Goal: Task Accomplishment & Management: Complete application form

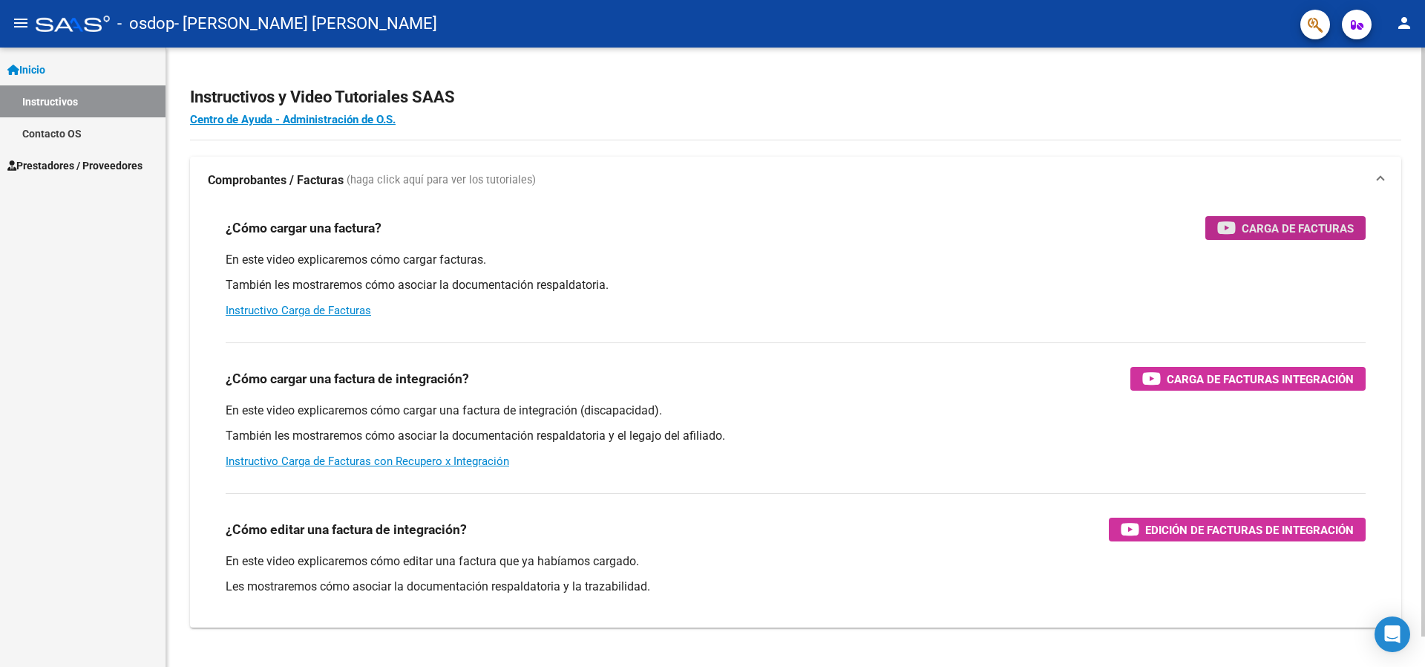
click at [1294, 233] on span "Carga de Facturas" at bounding box center [1298, 228] width 112 height 19
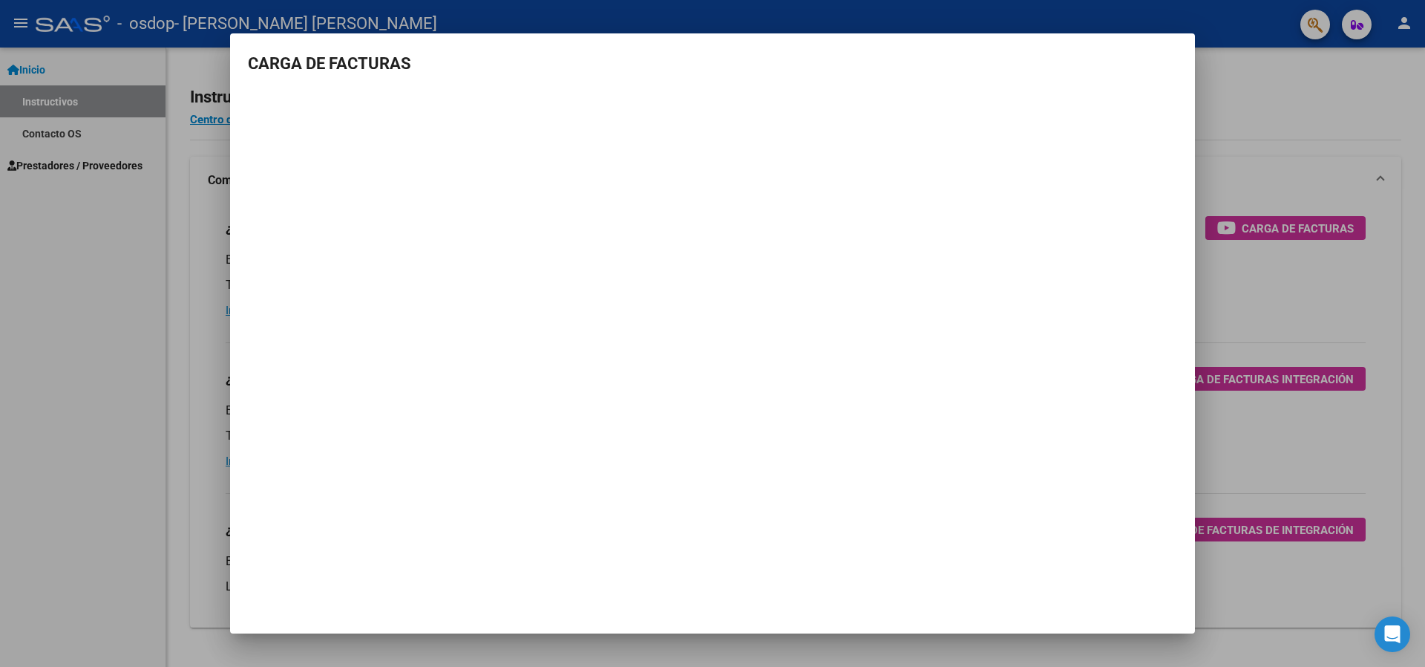
click at [1394, 273] on div at bounding box center [712, 333] width 1425 height 667
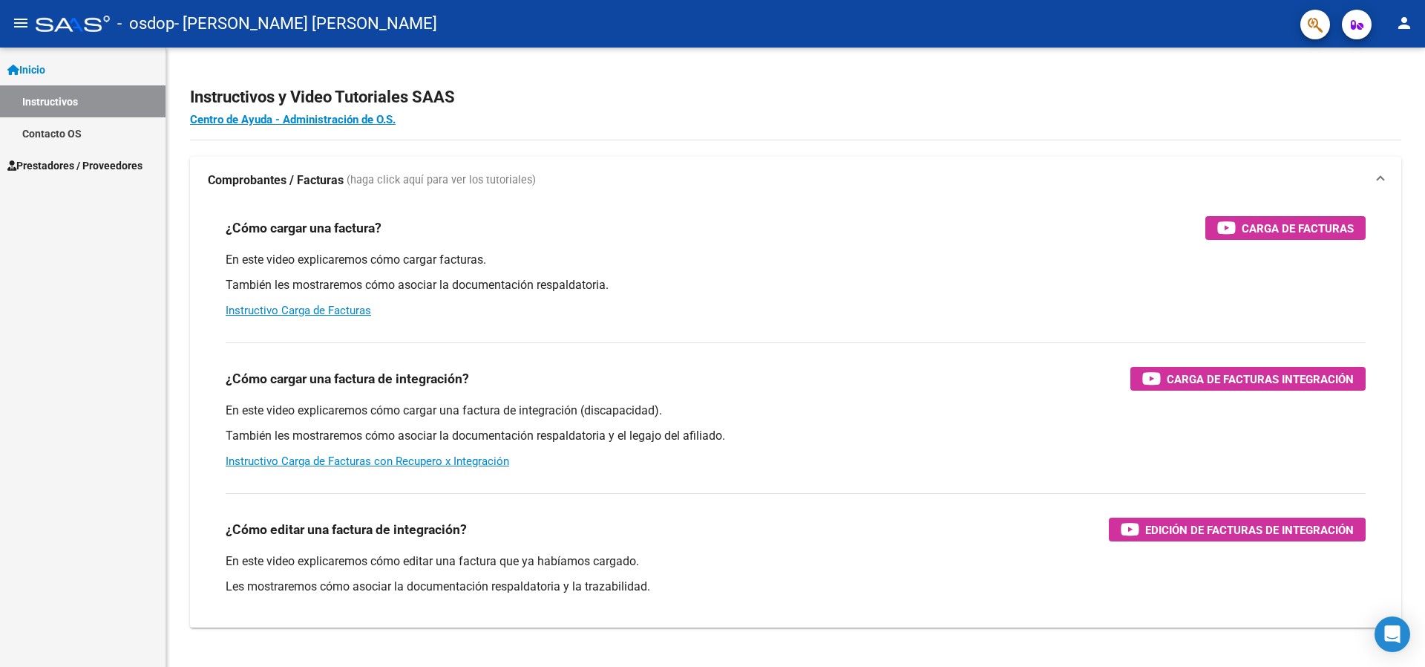
click at [14, 14] on mat-icon "menu" at bounding box center [21, 23] width 18 height 18
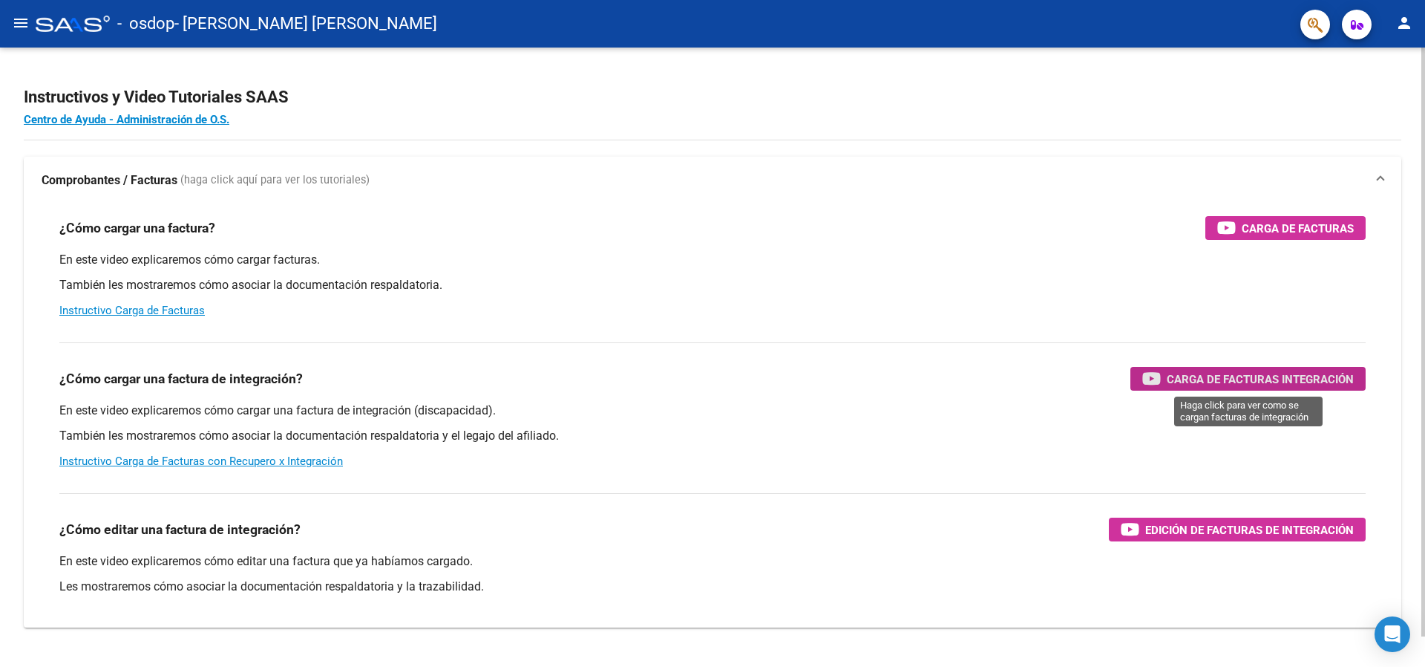
click at [1175, 383] on span "Carga de Facturas Integración" at bounding box center [1260, 379] width 187 height 19
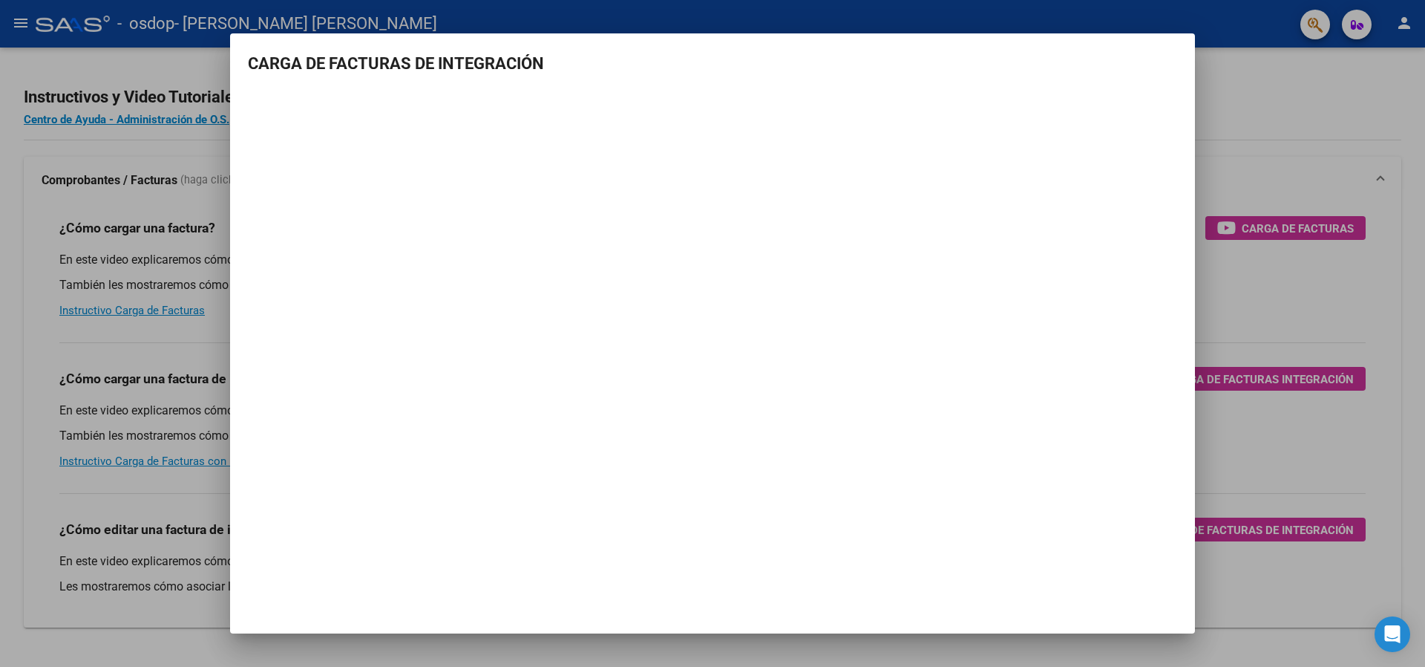
click at [42, 391] on div at bounding box center [712, 333] width 1425 height 667
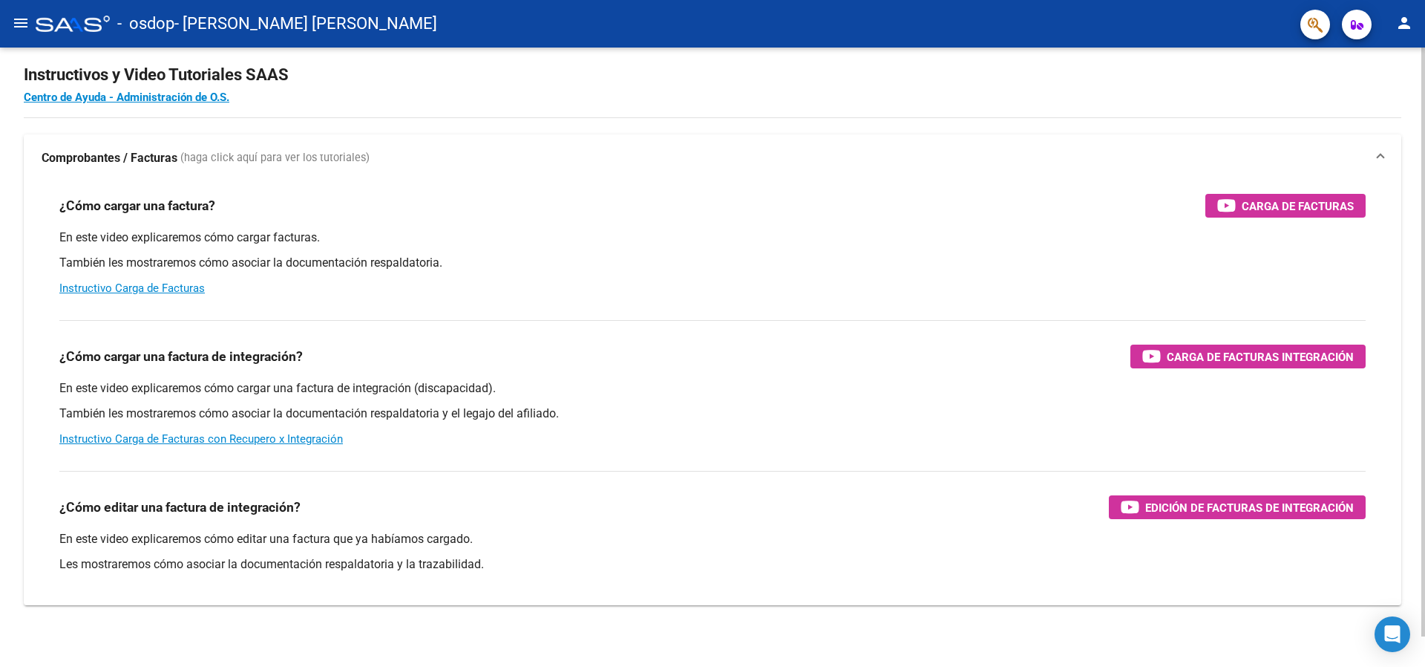
scroll to position [32, 0]
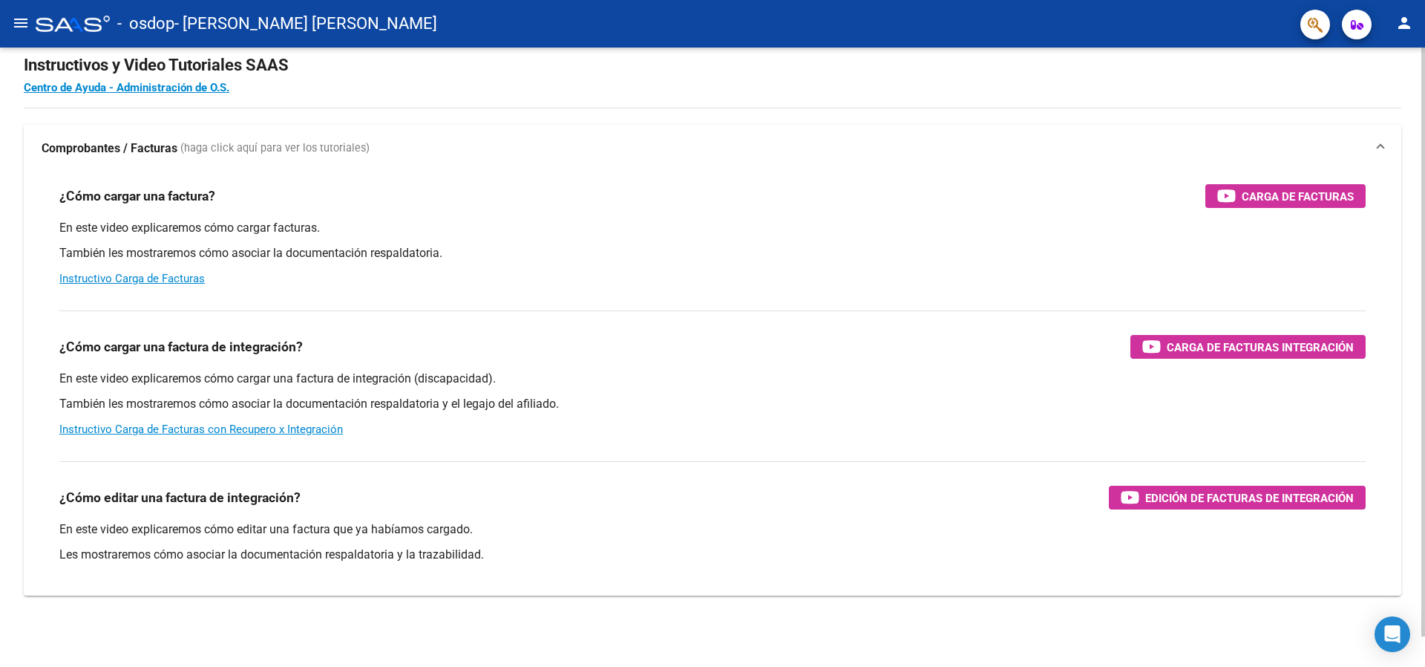
click at [1323, 483] on div "¿Cómo editar una factura de integración? Edición de Facturas de integración En …" at bounding box center [713, 516] width 1342 height 134
click at [1317, 498] on span "Edición de Facturas de integración" at bounding box center [1249, 497] width 209 height 19
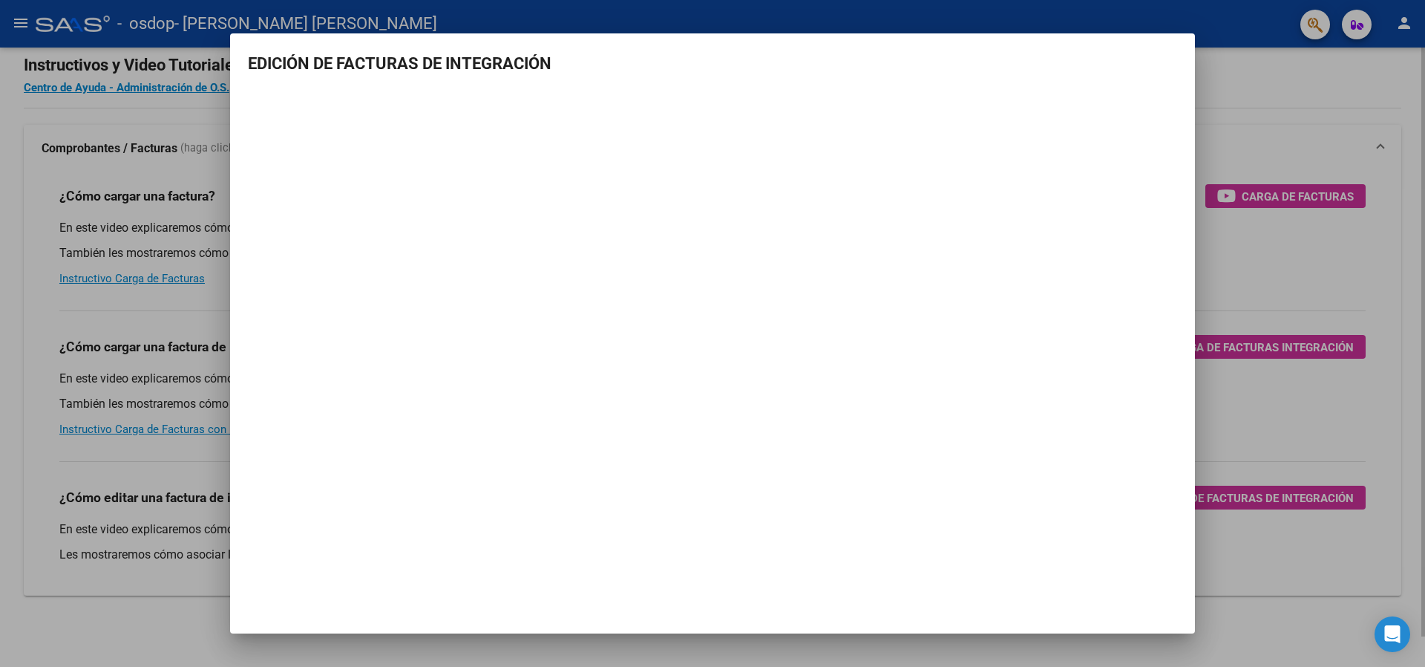
drag, startPoint x: 37, startPoint y: 198, endPoint x: 48, endPoint y: 198, distance: 11.1
click at [43, 200] on div at bounding box center [712, 333] width 1425 height 667
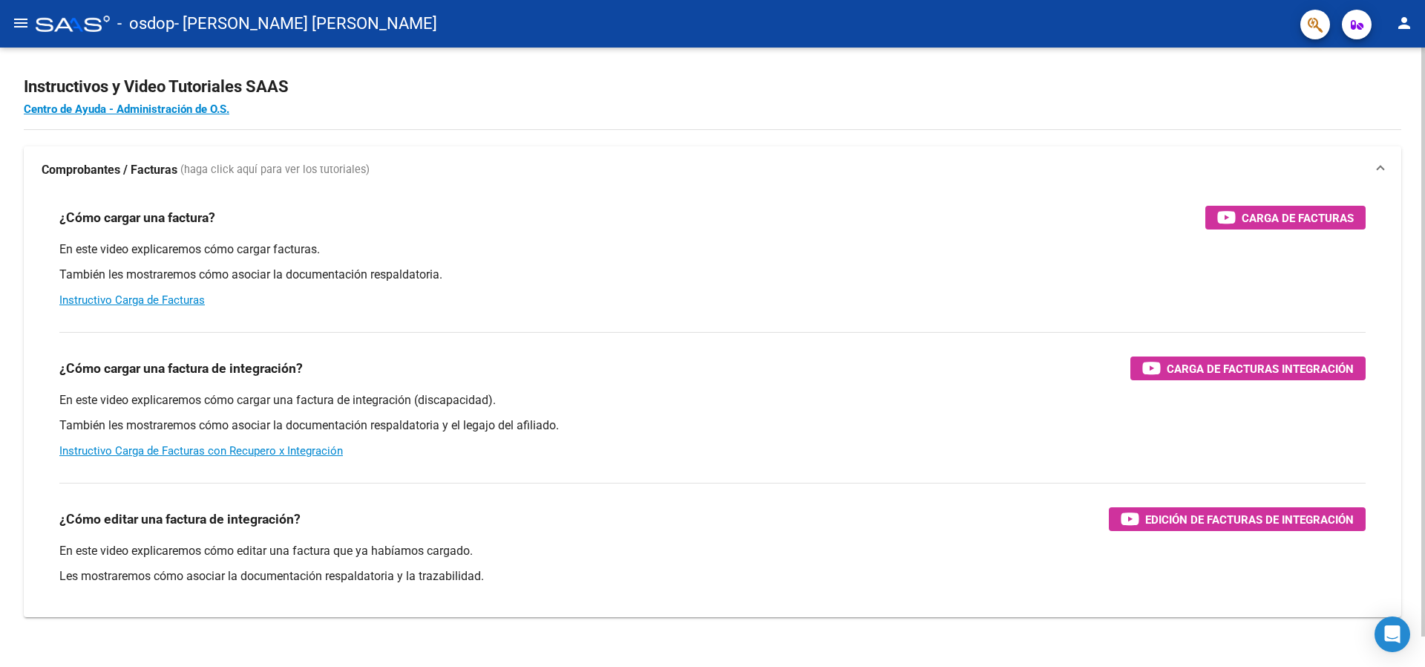
scroll to position [0, 0]
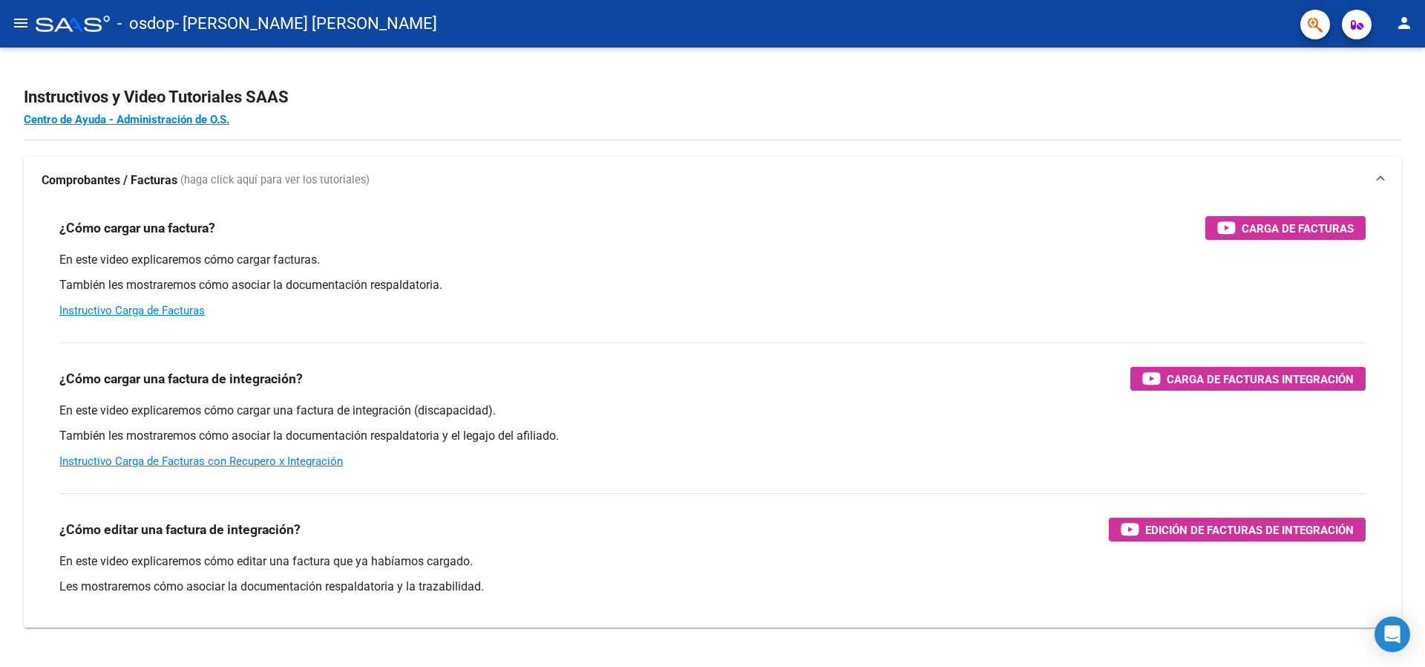
click at [26, 19] on mat-icon "menu" at bounding box center [21, 23] width 18 height 18
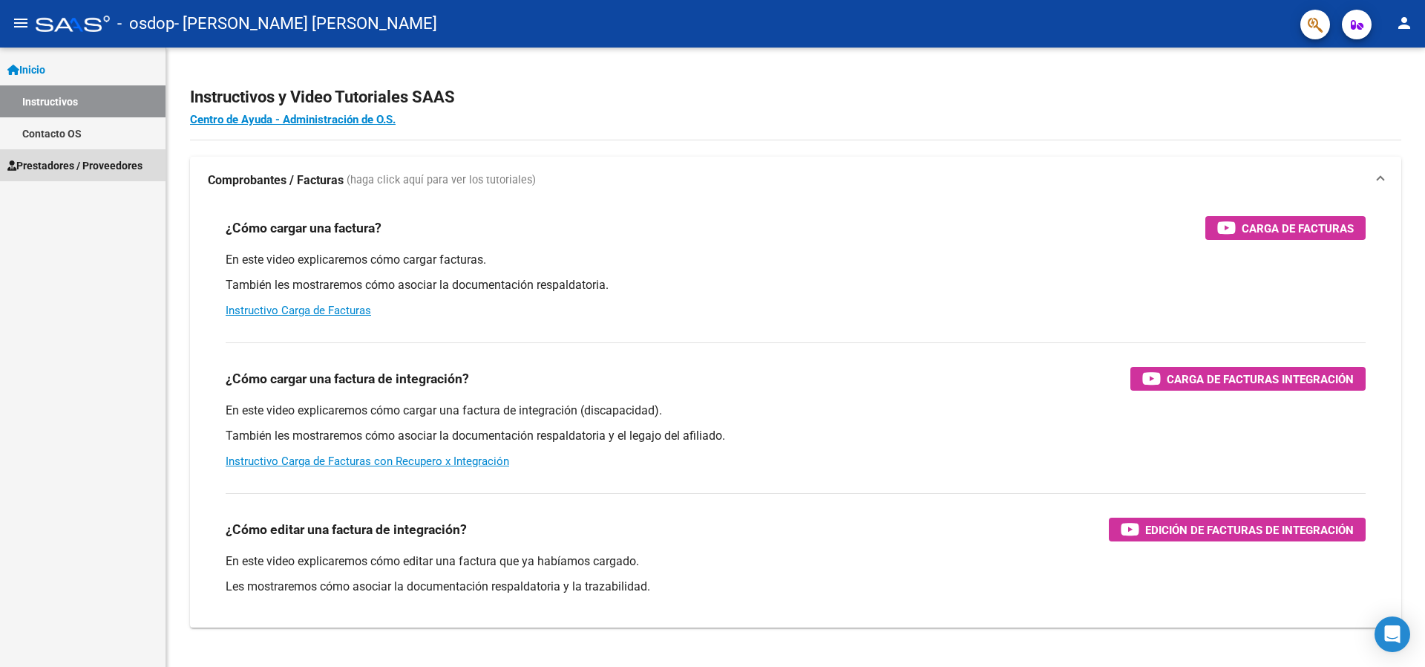
click at [79, 175] on link "Prestadores / Proveedores" at bounding box center [83, 165] width 166 height 32
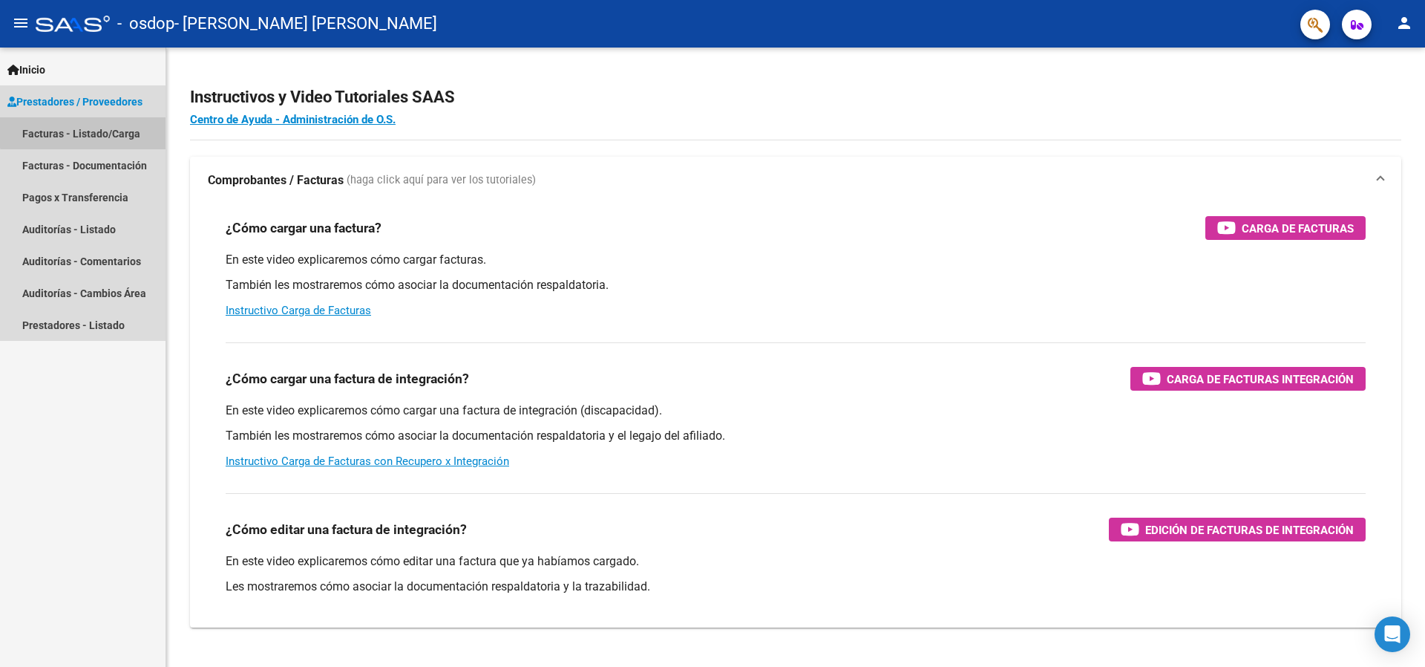
click at [105, 131] on link "Facturas - Listado/Carga" at bounding box center [83, 133] width 166 height 32
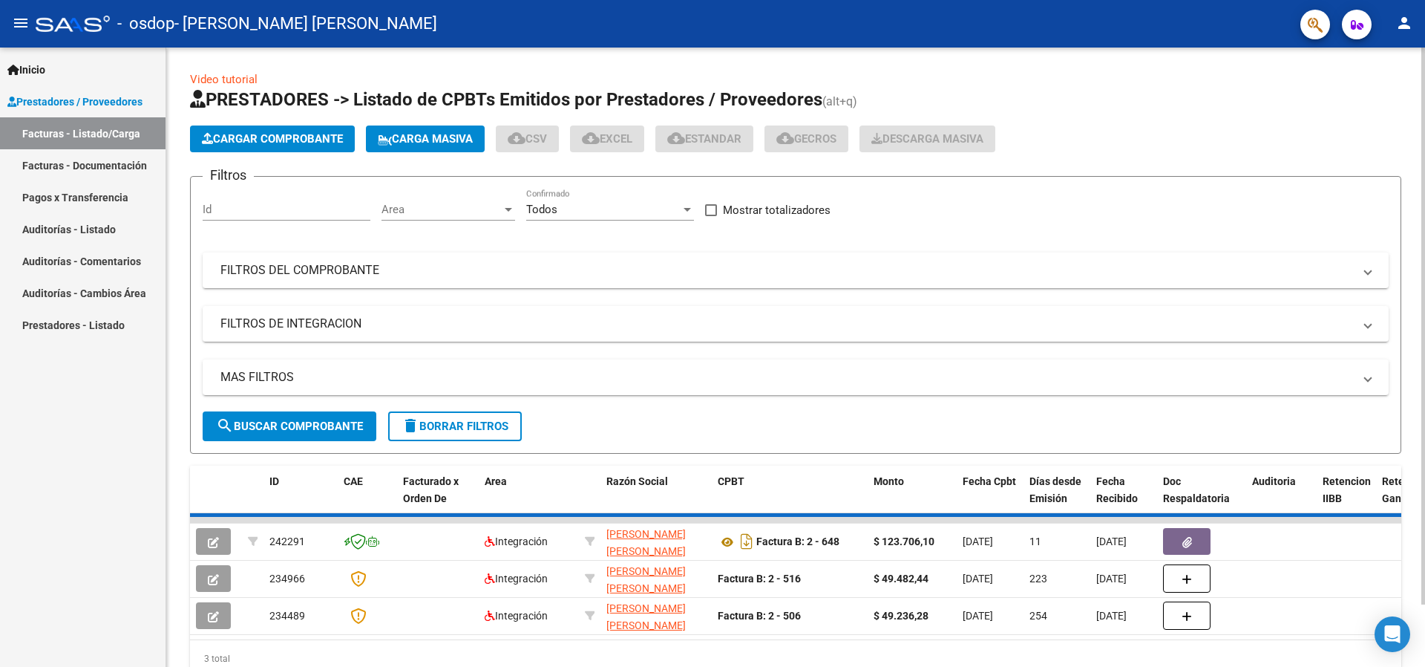
click at [319, 135] on span "Cargar Comprobante" at bounding box center [272, 138] width 141 height 13
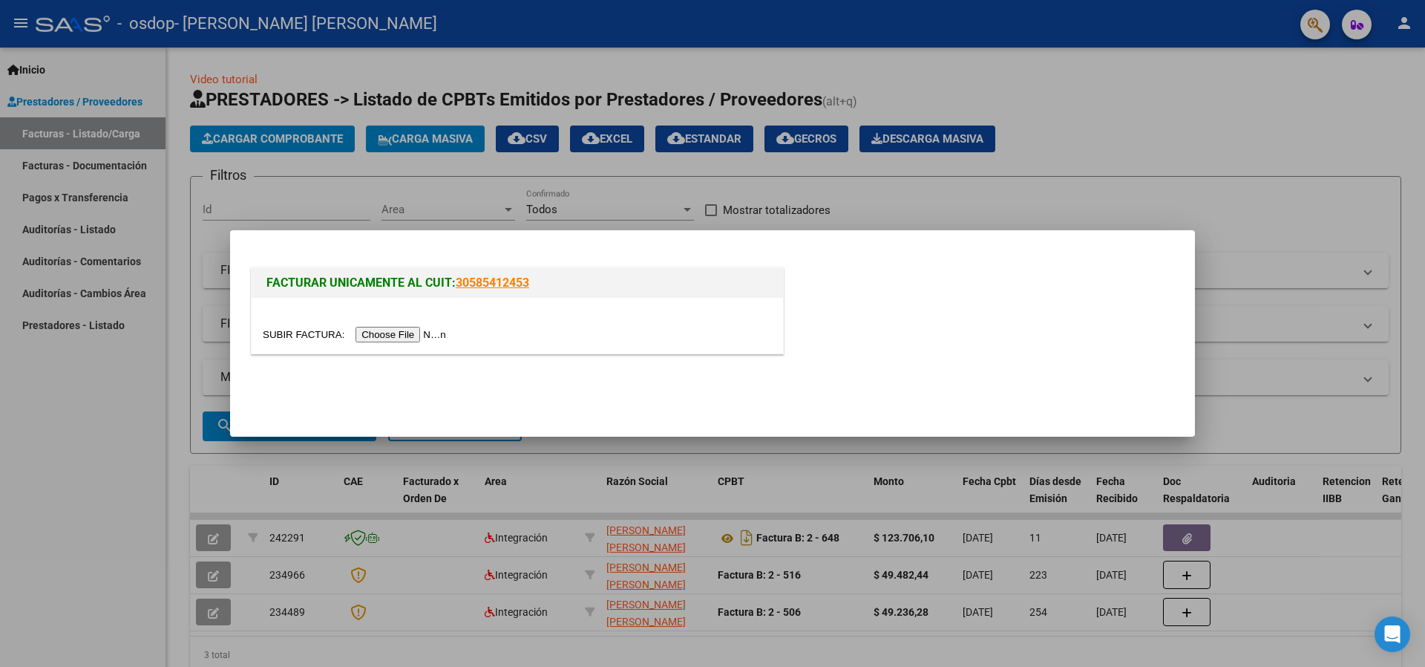
click at [965, 102] on div at bounding box center [712, 333] width 1425 height 667
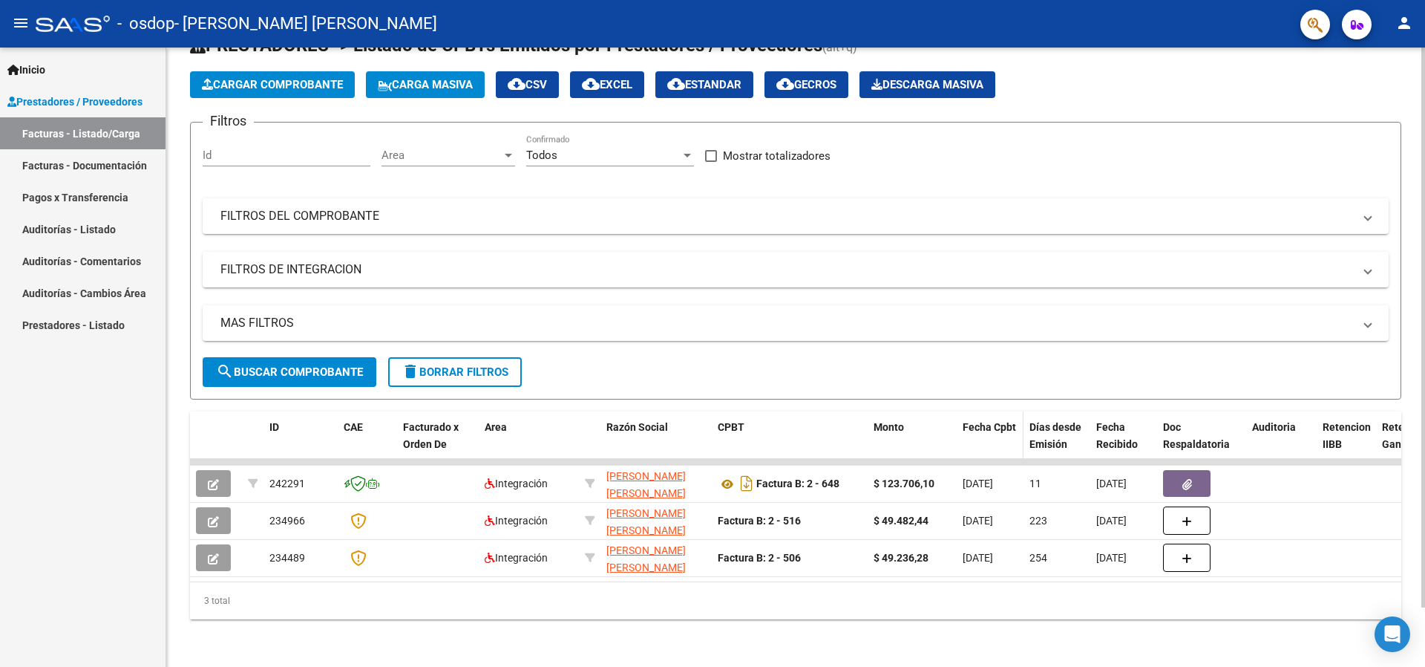
scroll to position [65, 0]
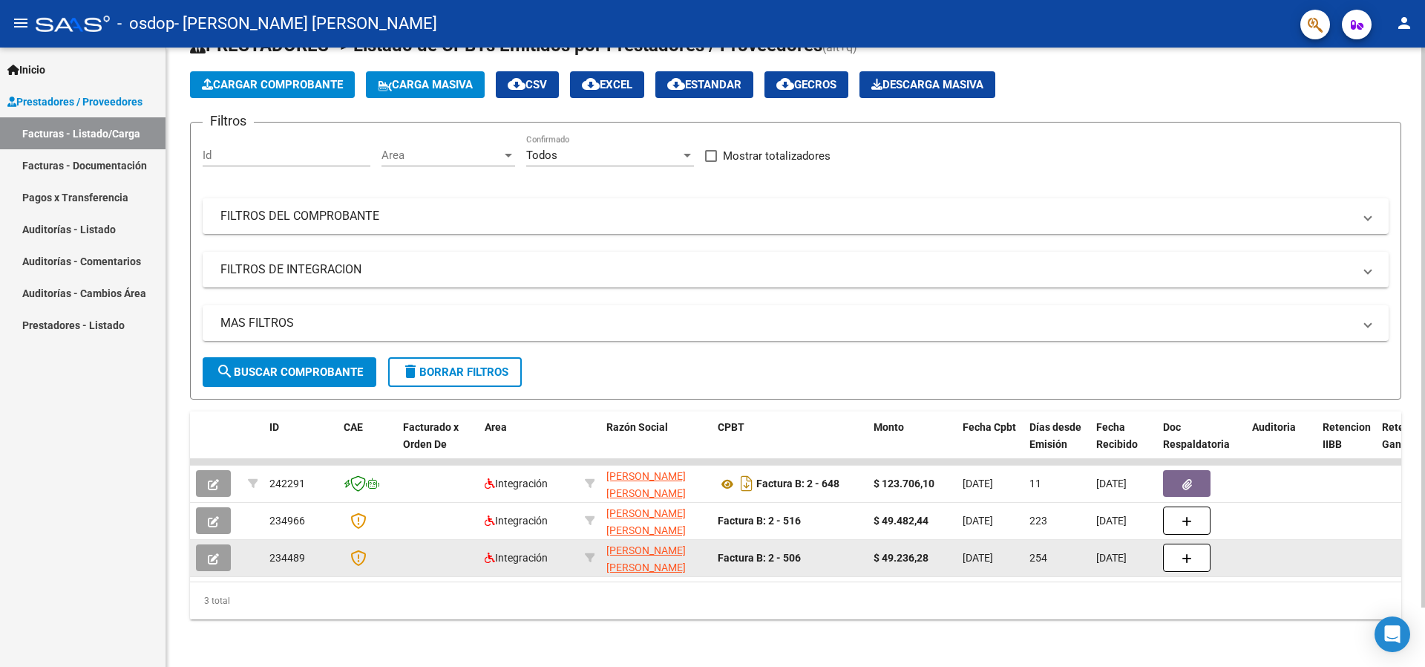
click at [518, 552] on div "Integración" at bounding box center [529, 557] width 88 height 17
click at [219, 551] on button "button" at bounding box center [213, 557] width 35 height 27
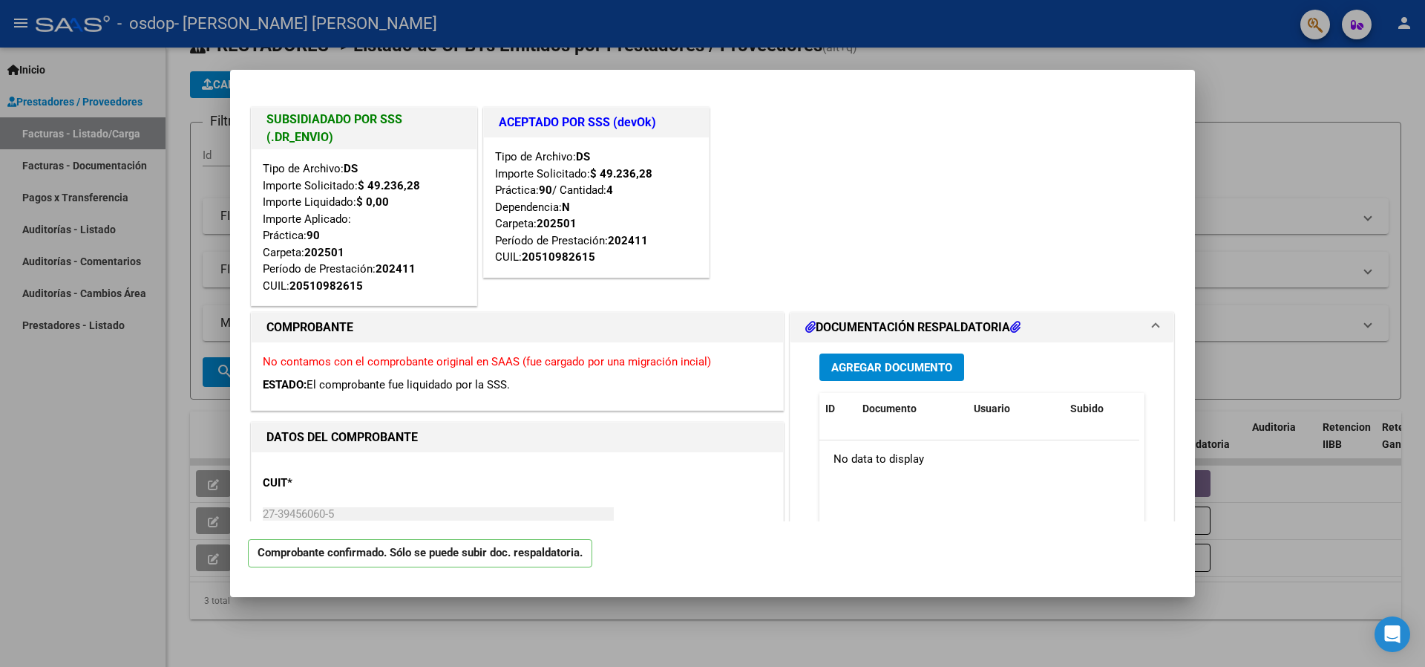
click at [193, 501] on div at bounding box center [712, 333] width 1425 height 667
type input "$ 0,00"
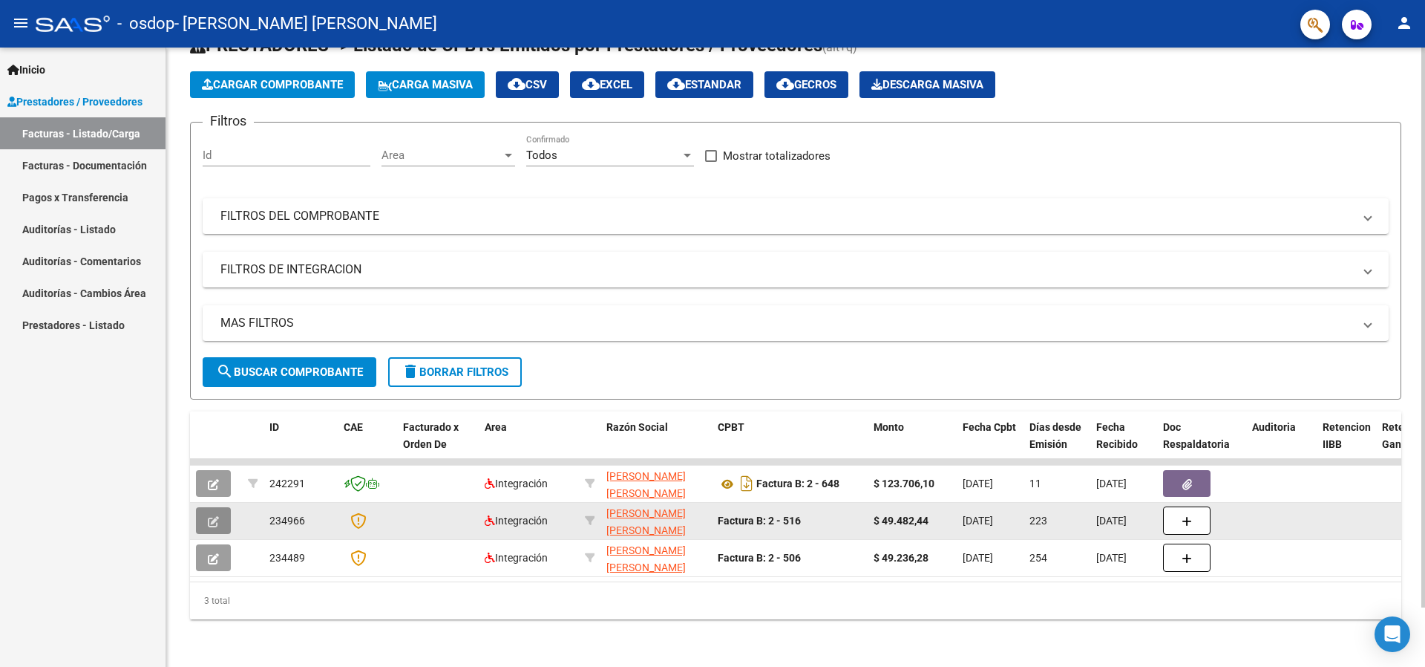
click at [201, 516] on button "button" at bounding box center [213, 520] width 35 height 27
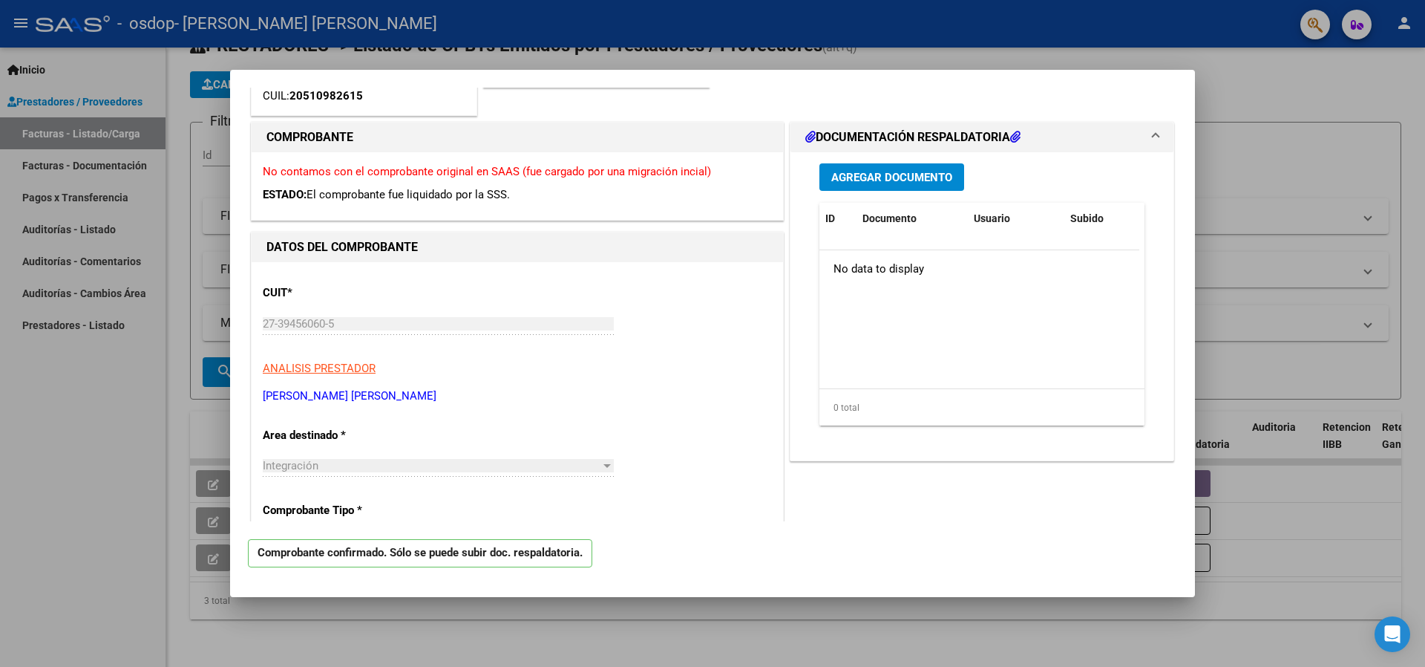
scroll to position [0, 0]
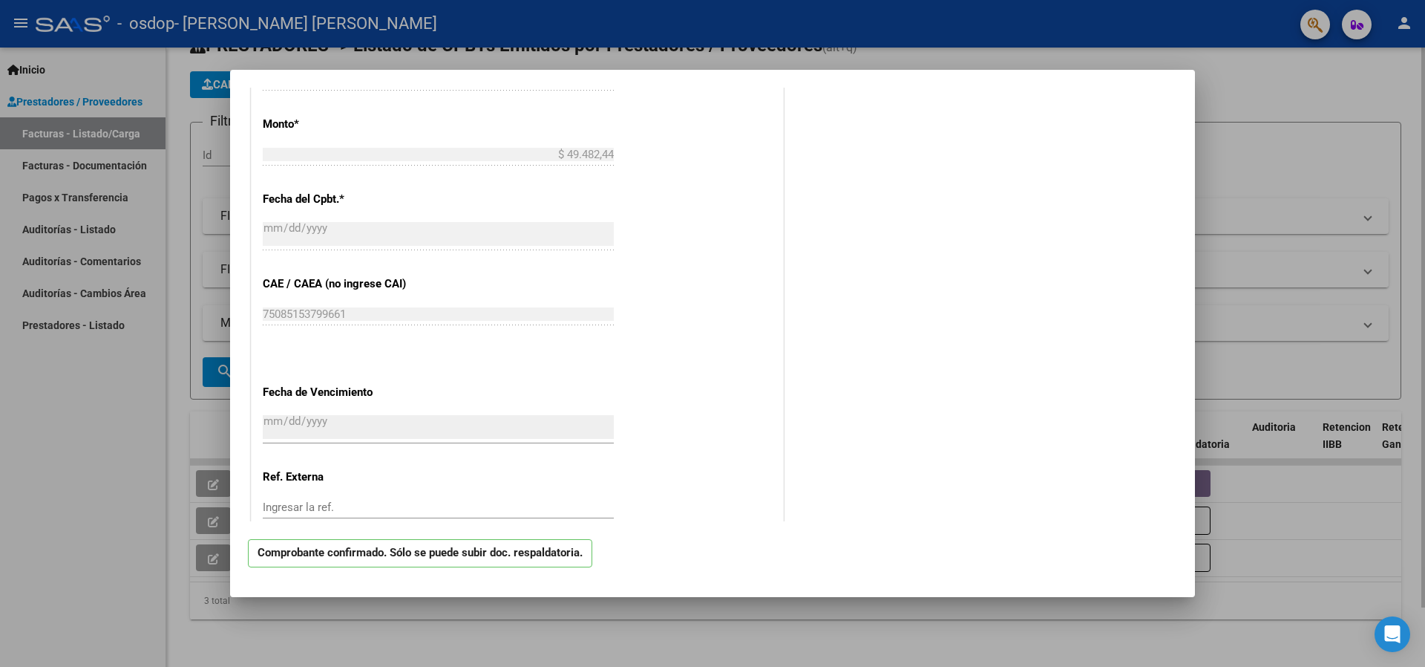
click at [1291, 256] on div at bounding box center [712, 333] width 1425 height 667
type input "$ 0,00"
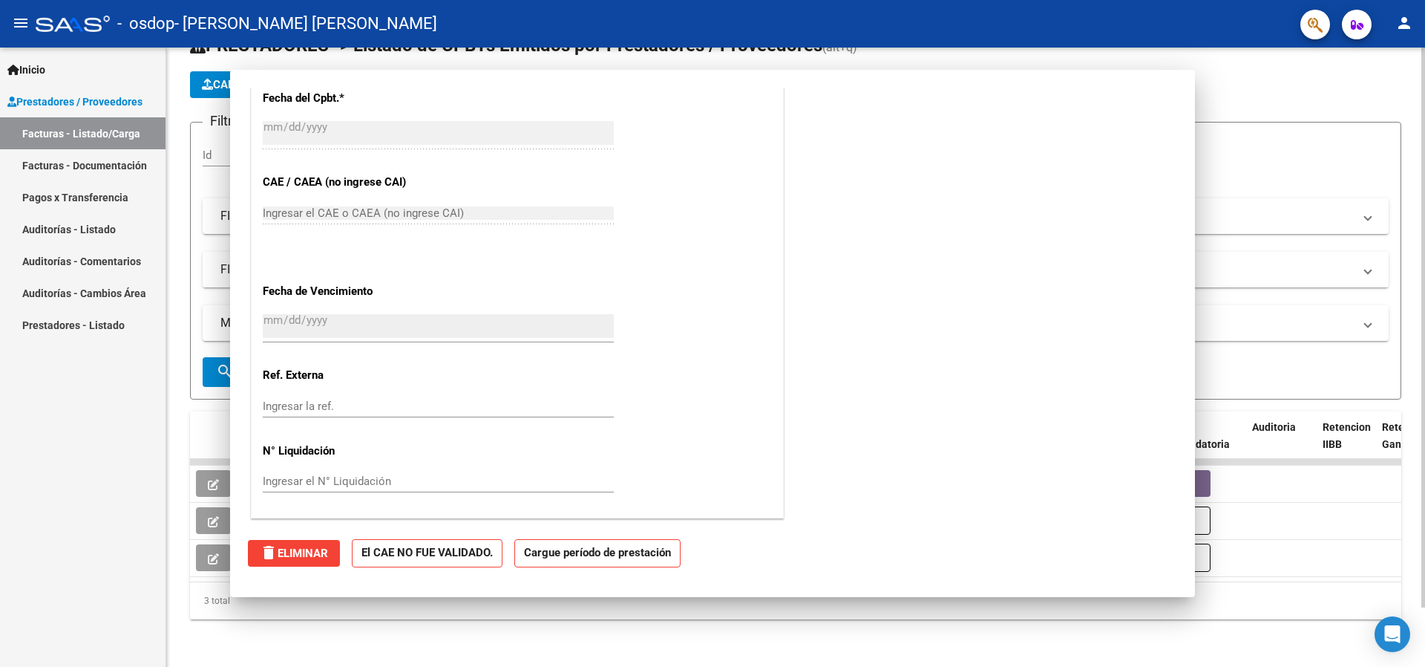
scroll to position [613, 0]
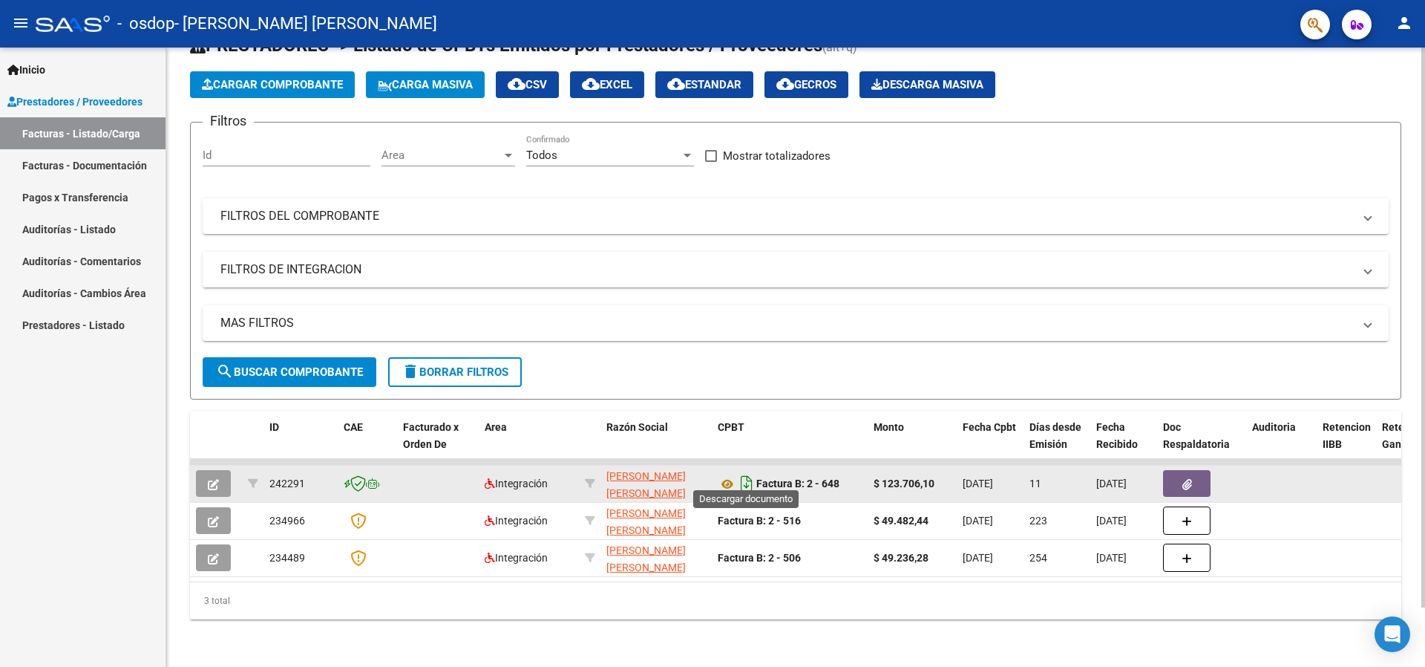
click at [749, 474] on icon "Descargar documento" at bounding box center [746, 483] width 19 height 24
click at [217, 480] on button "button" at bounding box center [213, 483] width 35 height 27
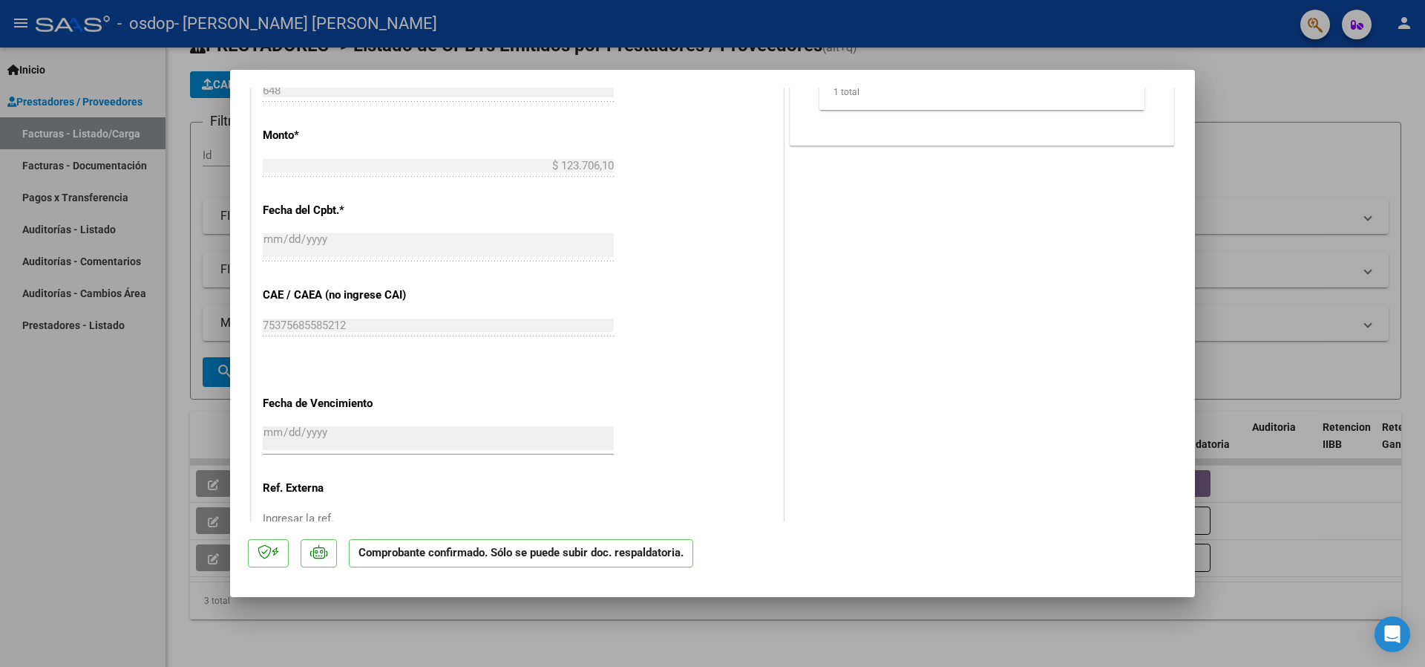
scroll to position [958, 0]
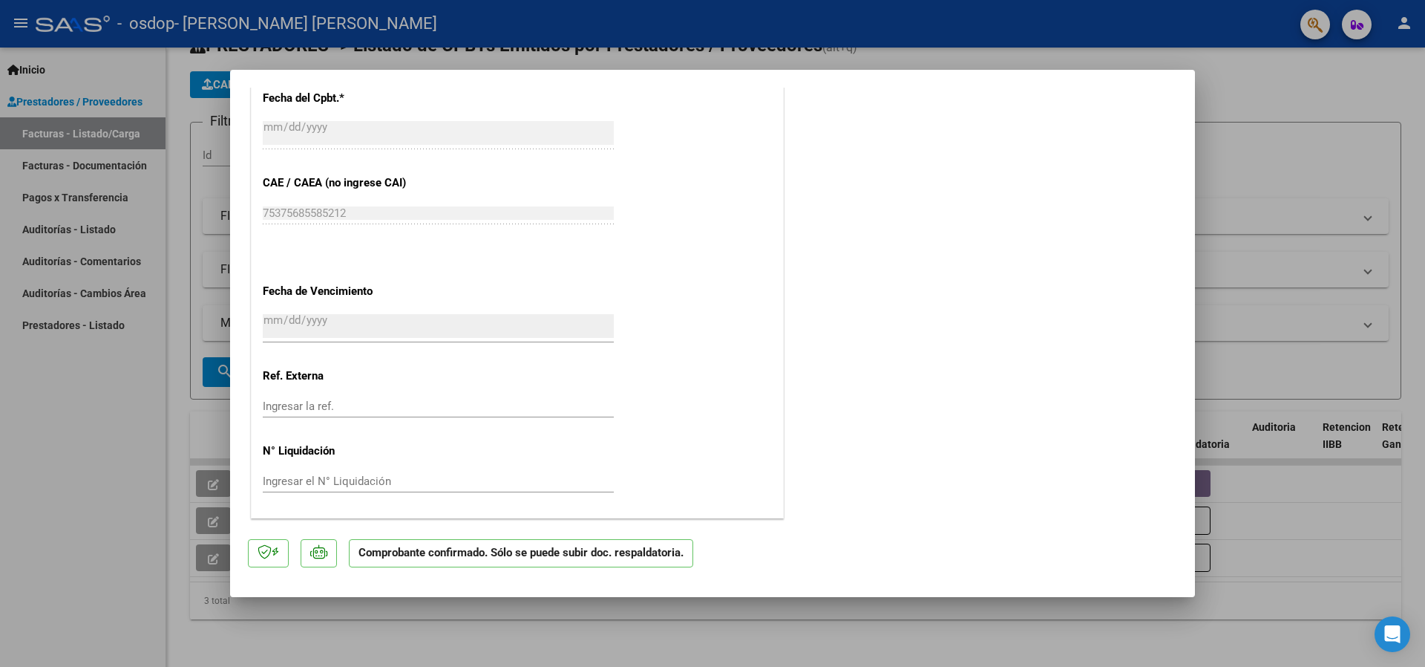
click at [1303, 329] on div at bounding box center [712, 333] width 1425 height 667
type input "$ 0,00"
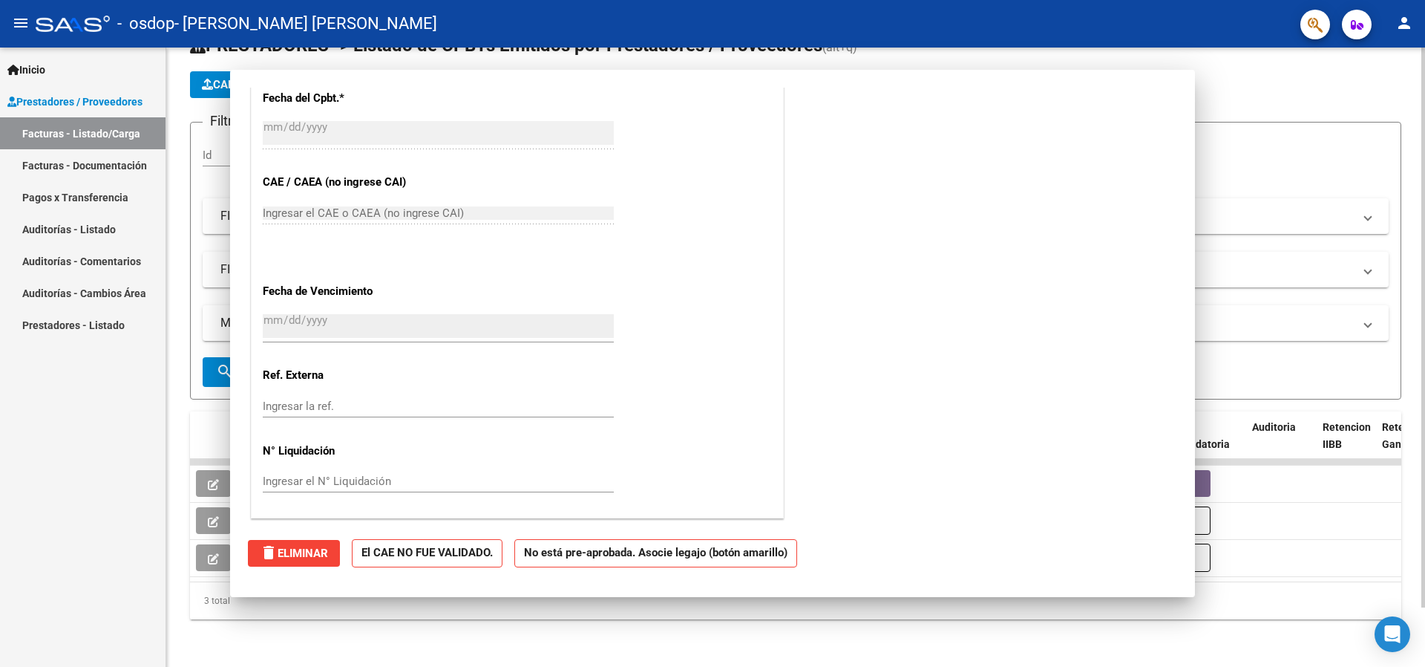
scroll to position [0, 0]
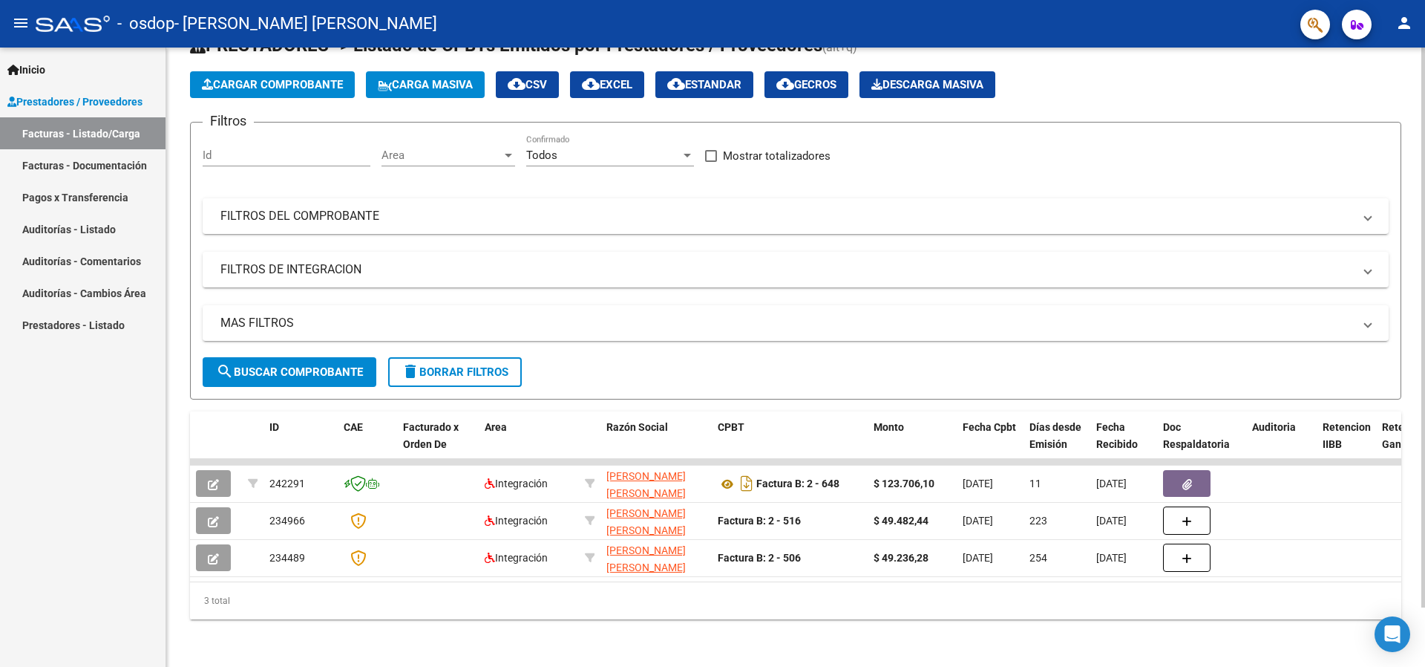
click at [241, 78] on span "Cargar Comprobante" at bounding box center [272, 84] width 141 height 13
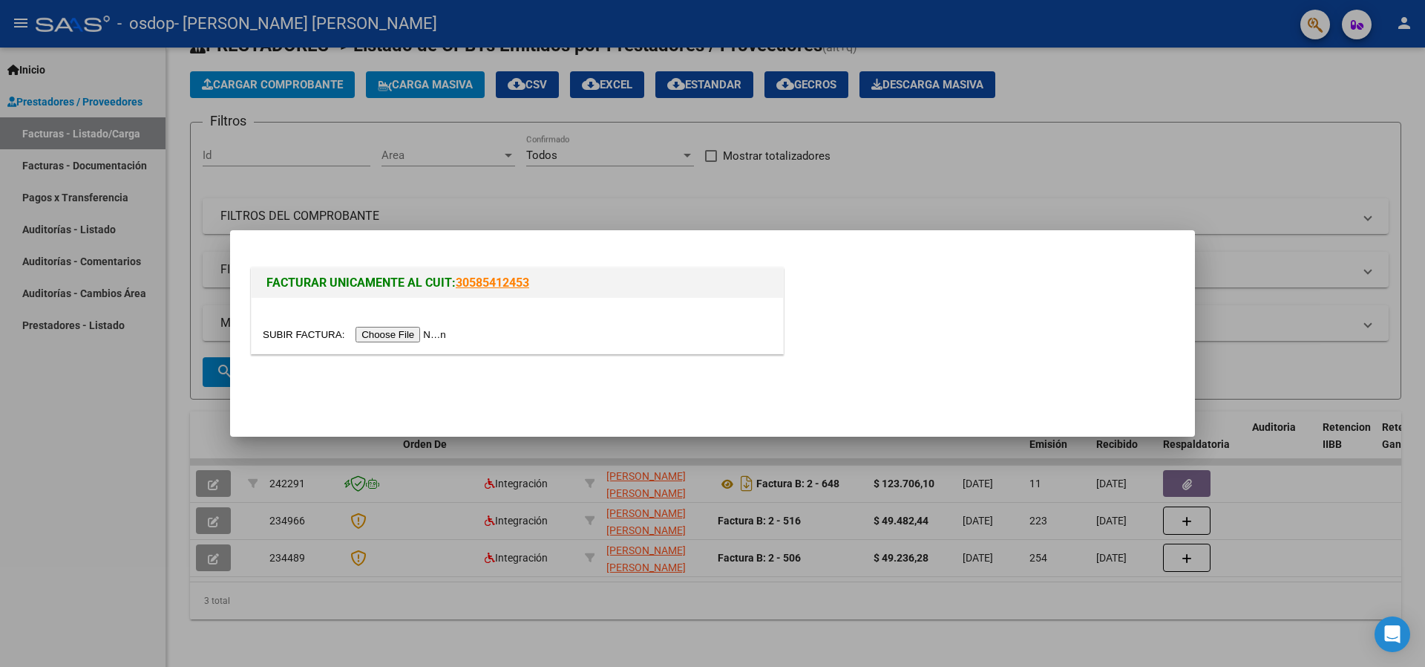
click at [407, 336] on input "file" at bounding box center [357, 335] width 188 height 16
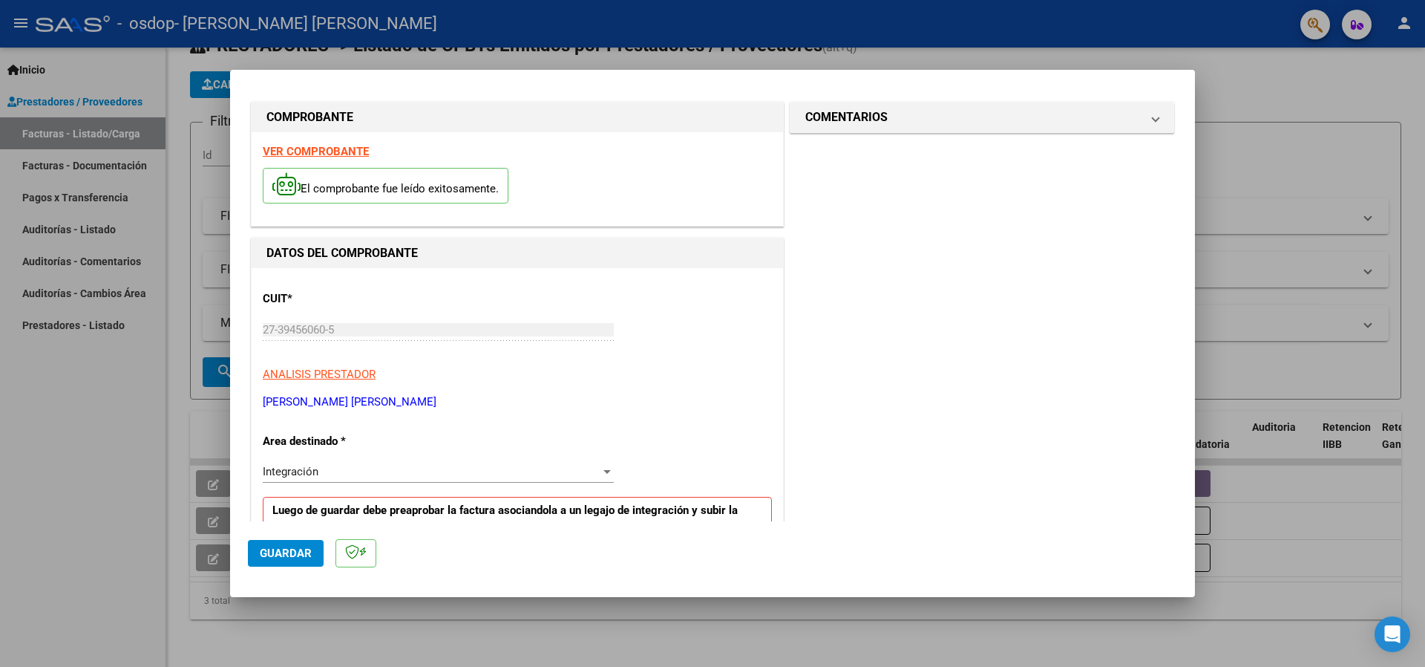
scroll to position [272, 0]
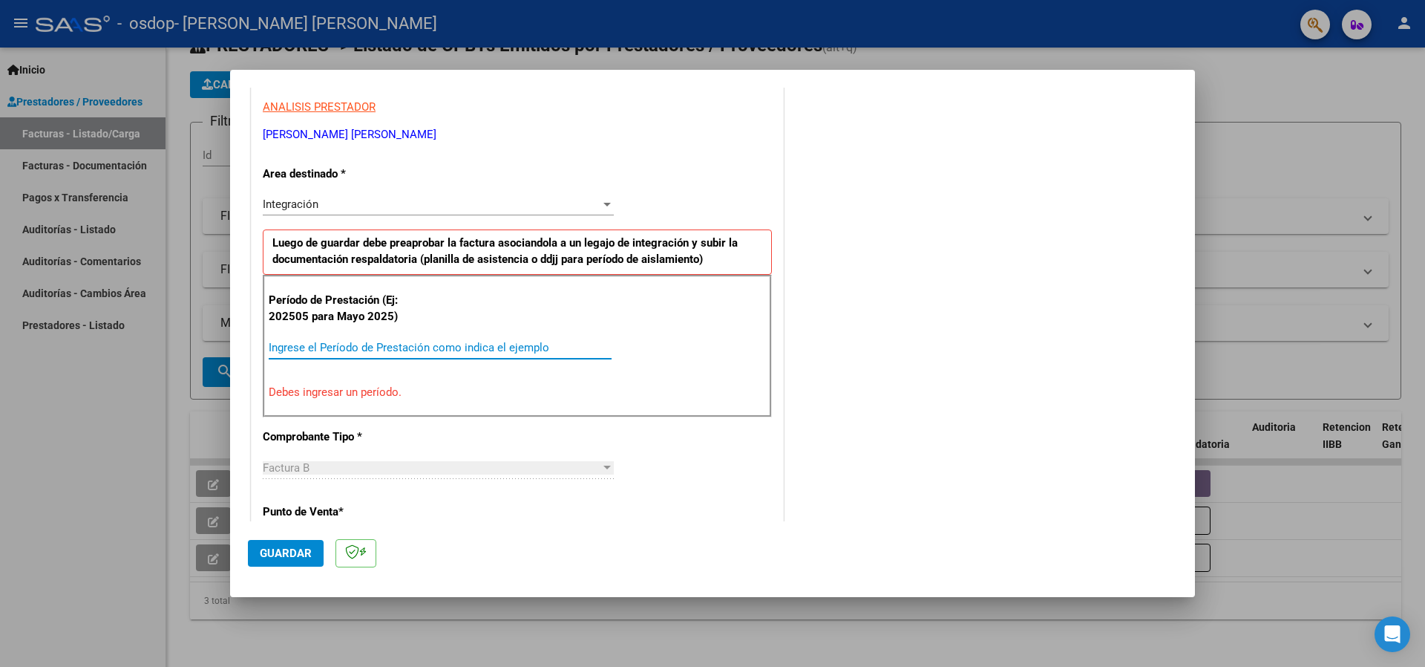
click at [390, 352] on input "Ingrese el Período de Prestación como indica el ejemplo" at bounding box center [440, 347] width 343 height 13
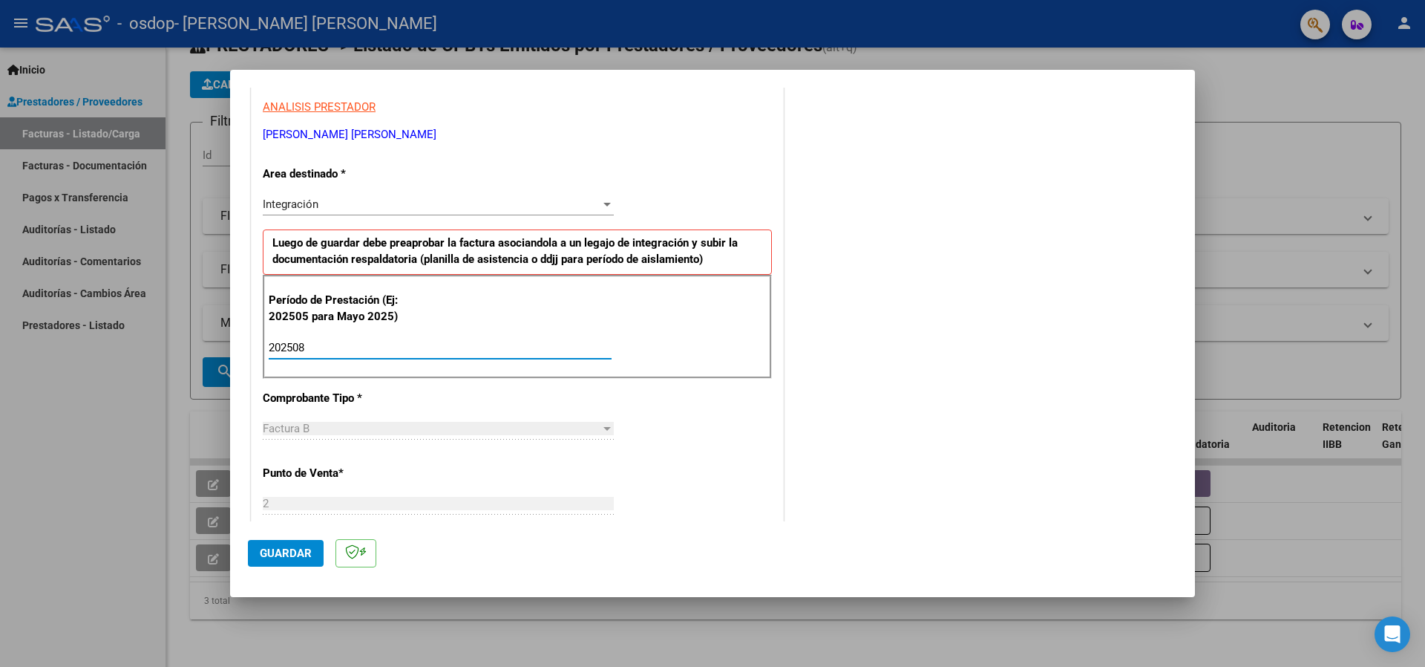
type input "202508"
click at [912, 433] on div "COMENTARIOS Comentarios del Prestador / Gerenciador:" at bounding box center [982, 477] width 390 height 1290
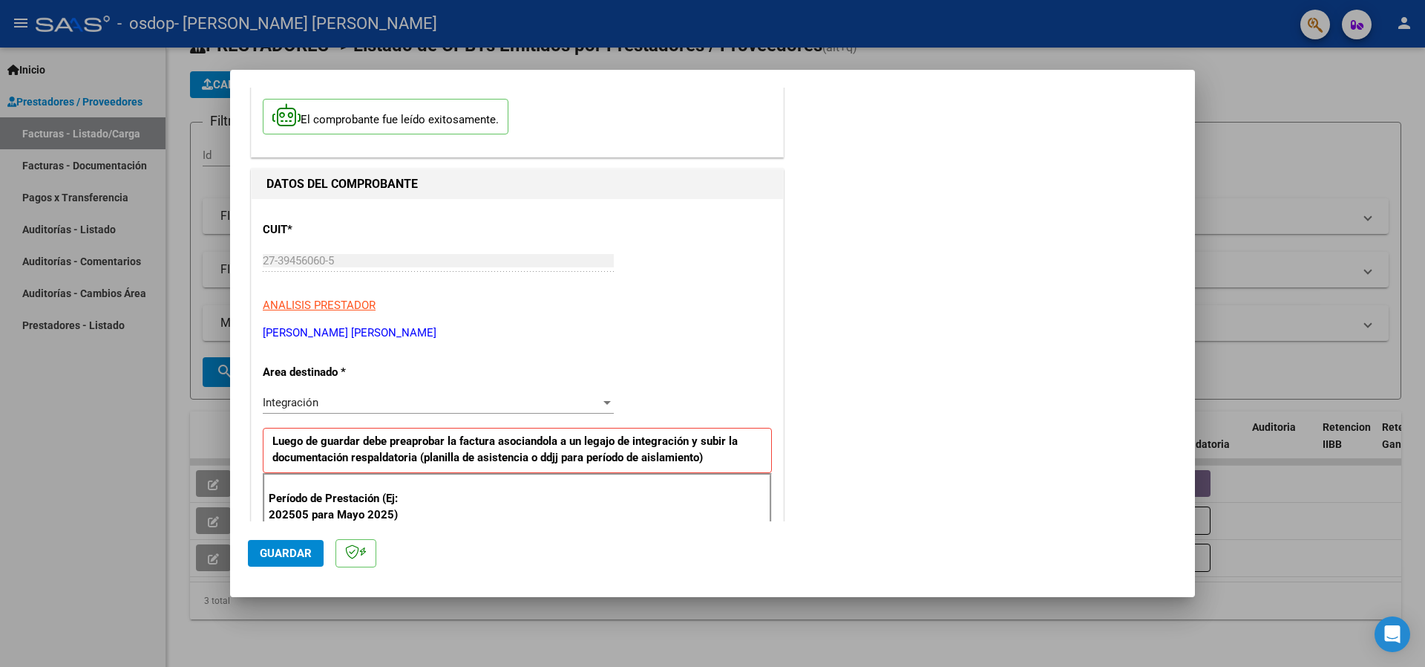
scroll to position [0, 0]
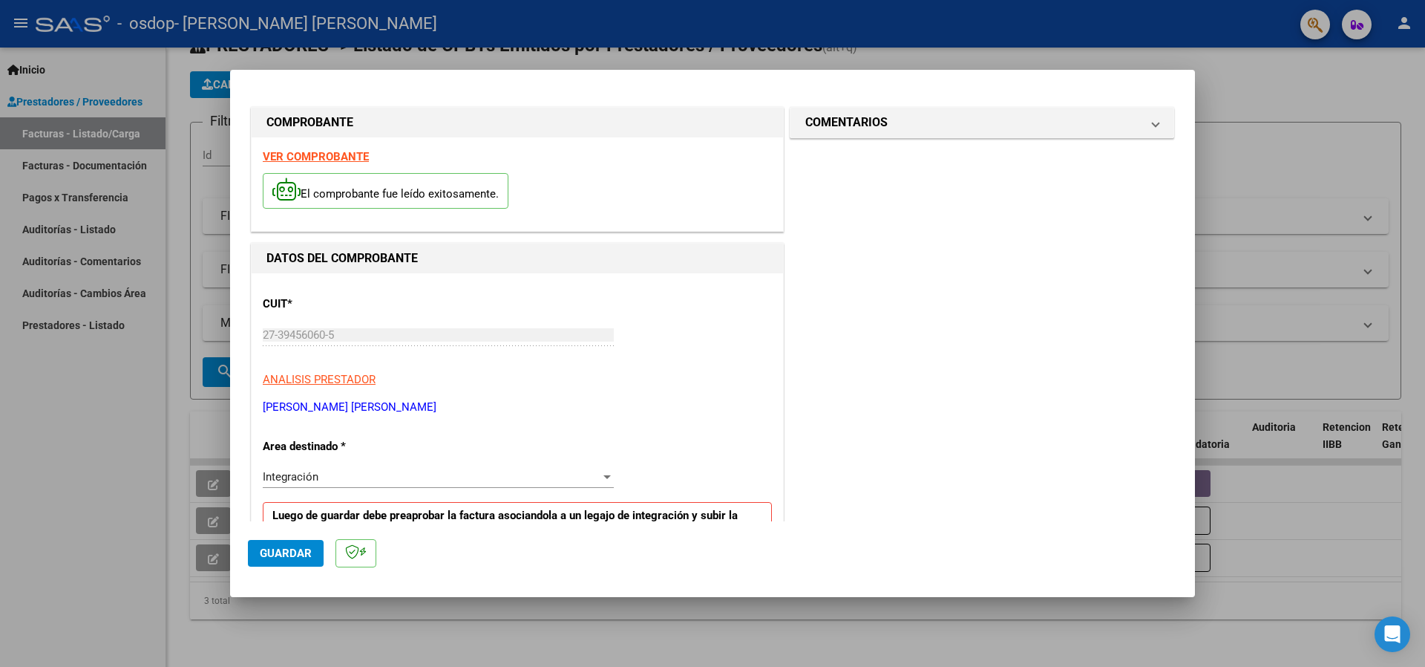
drag, startPoint x: 867, startPoint y: 126, endPoint x: 877, endPoint y: 278, distance: 151.8
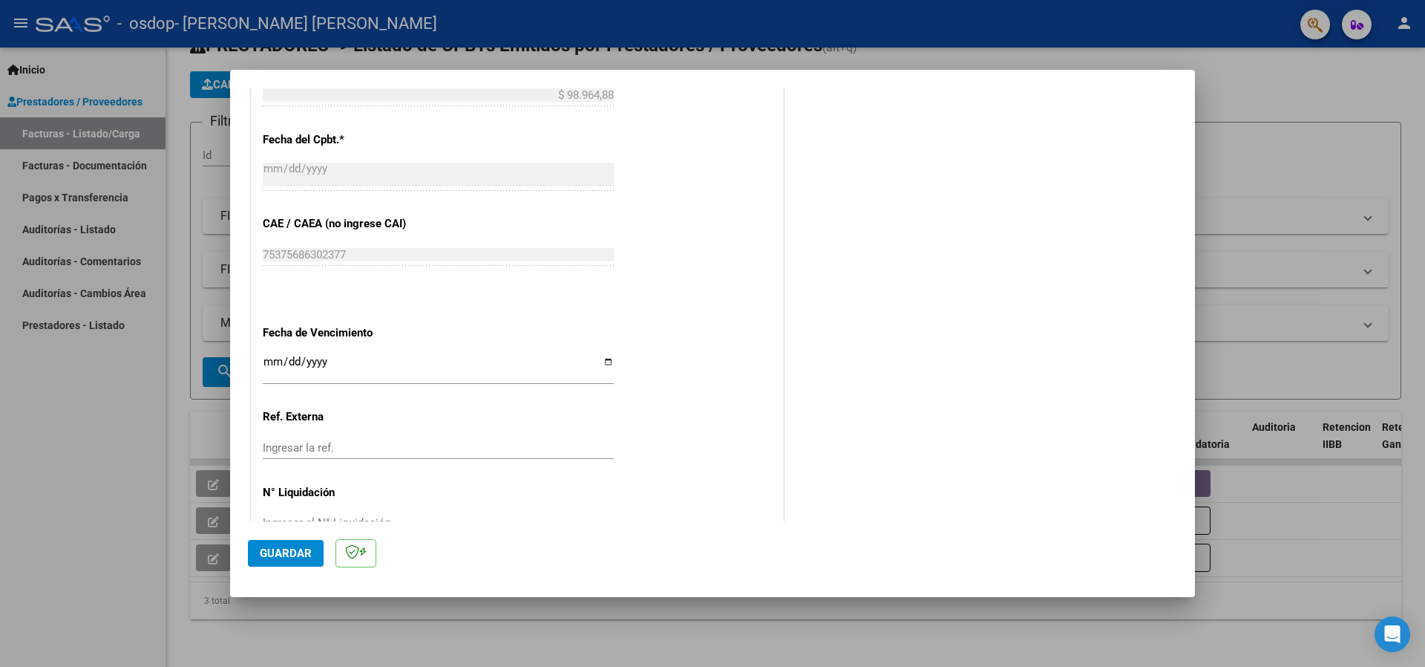
scroll to position [873, 0]
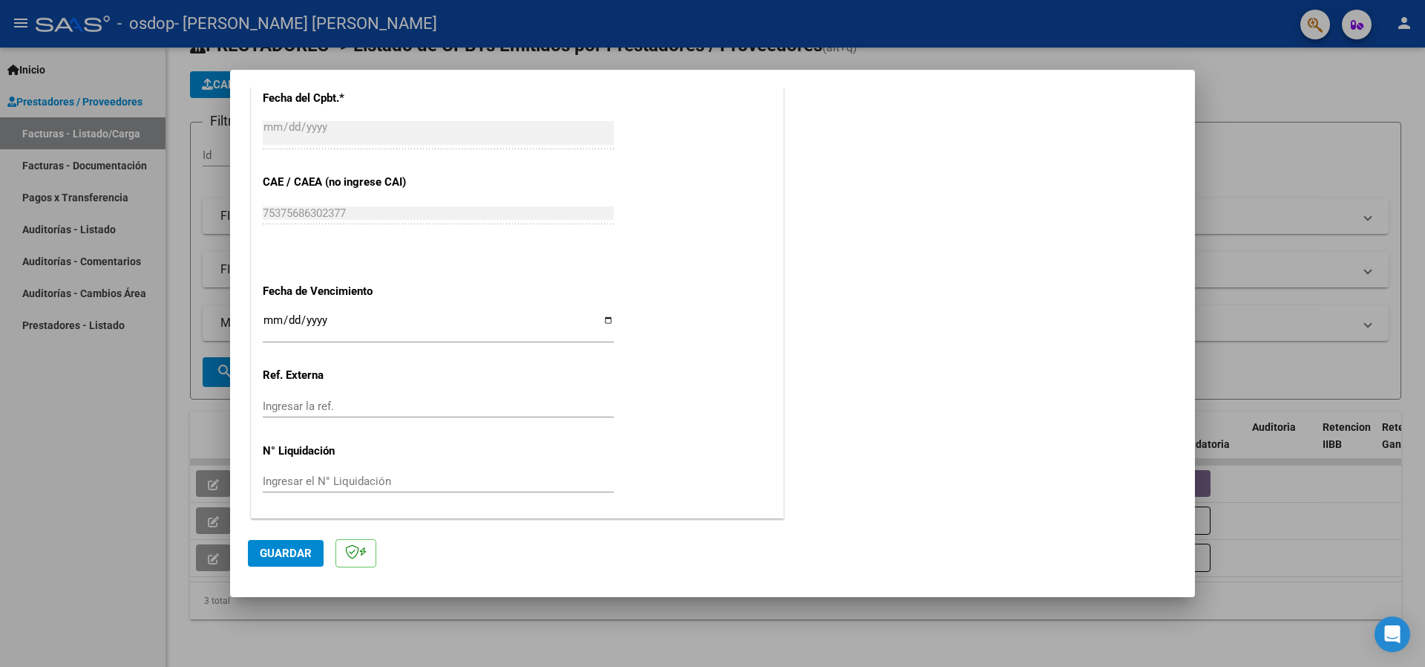
click at [280, 561] on button "Guardar" at bounding box center [286, 553] width 76 height 27
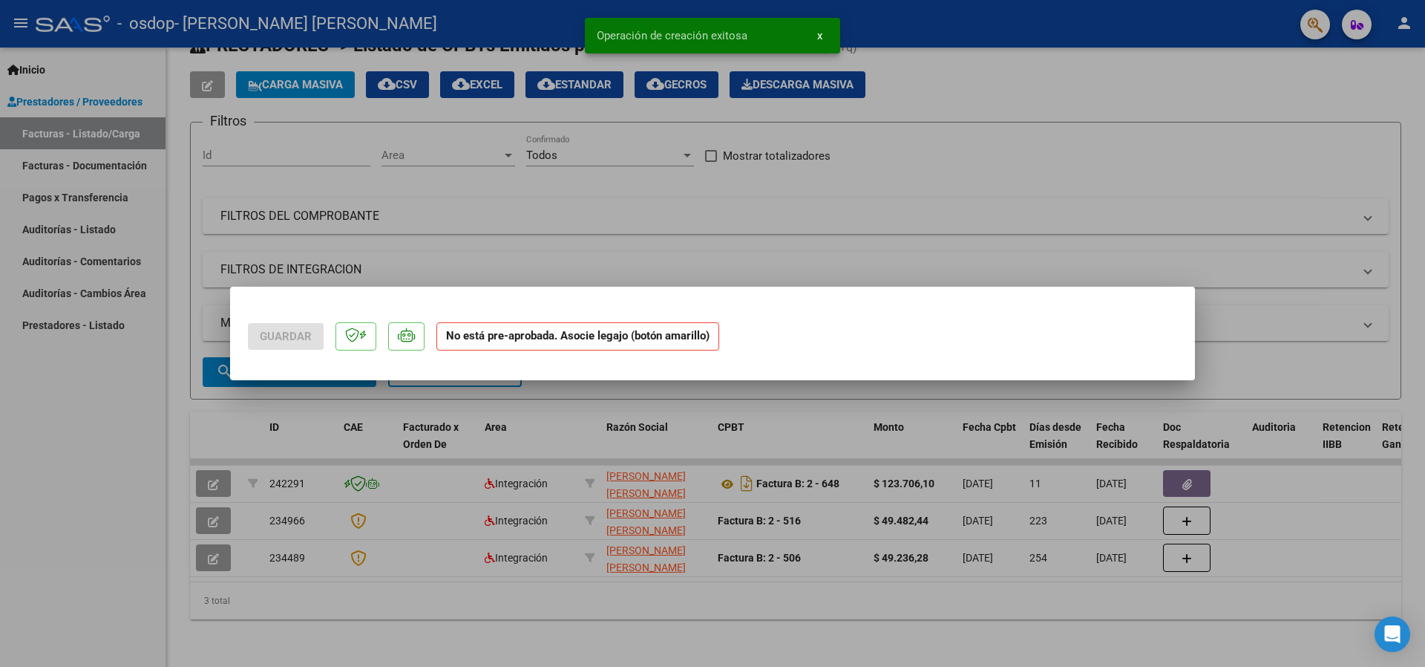
scroll to position [0, 0]
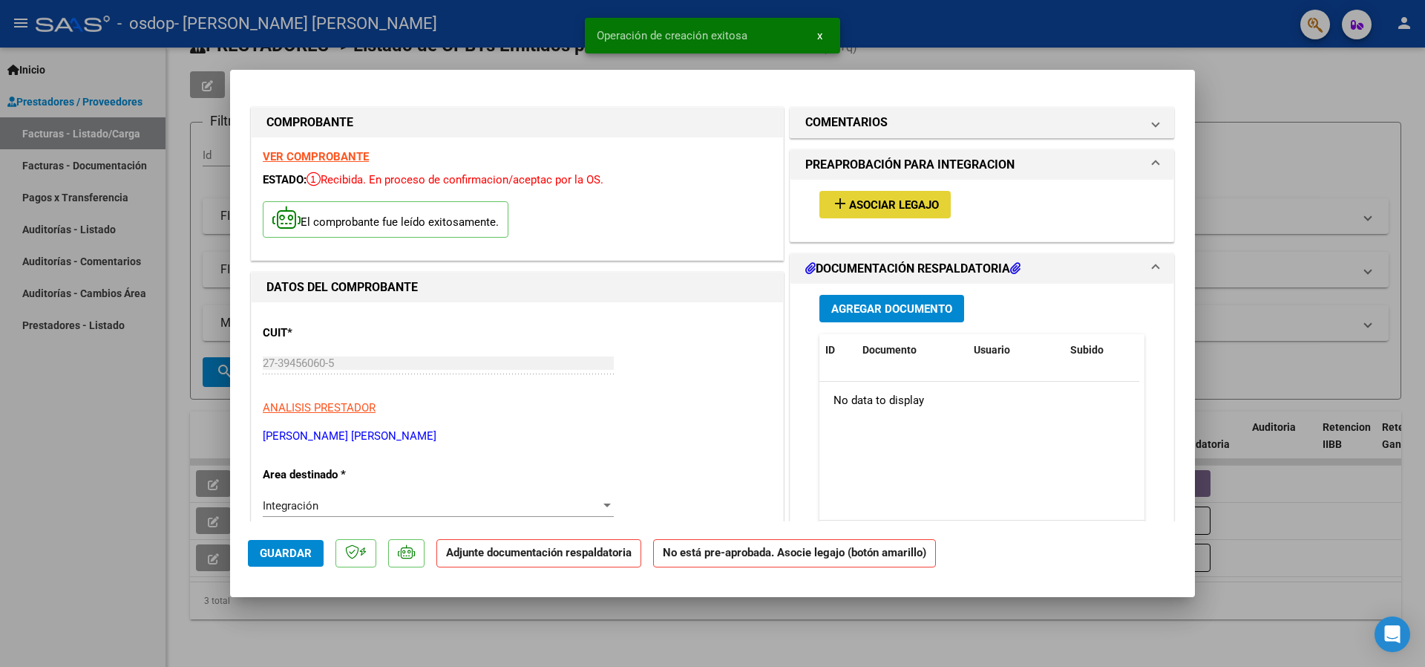
click at [897, 203] on span "Asociar Legajo" at bounding box center [894, 204] width 90 height 13
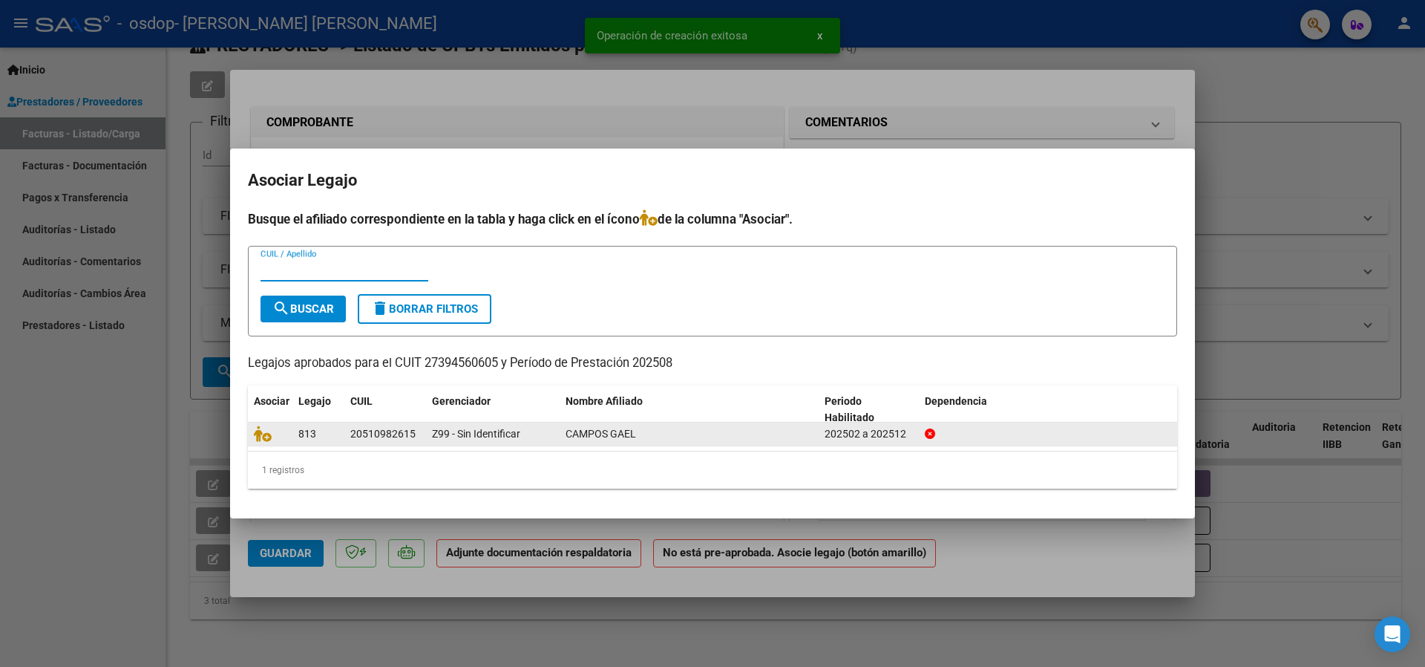
click at [419, 433] on div "20510982615" at bounding box center [385, 433] width 70 height 17
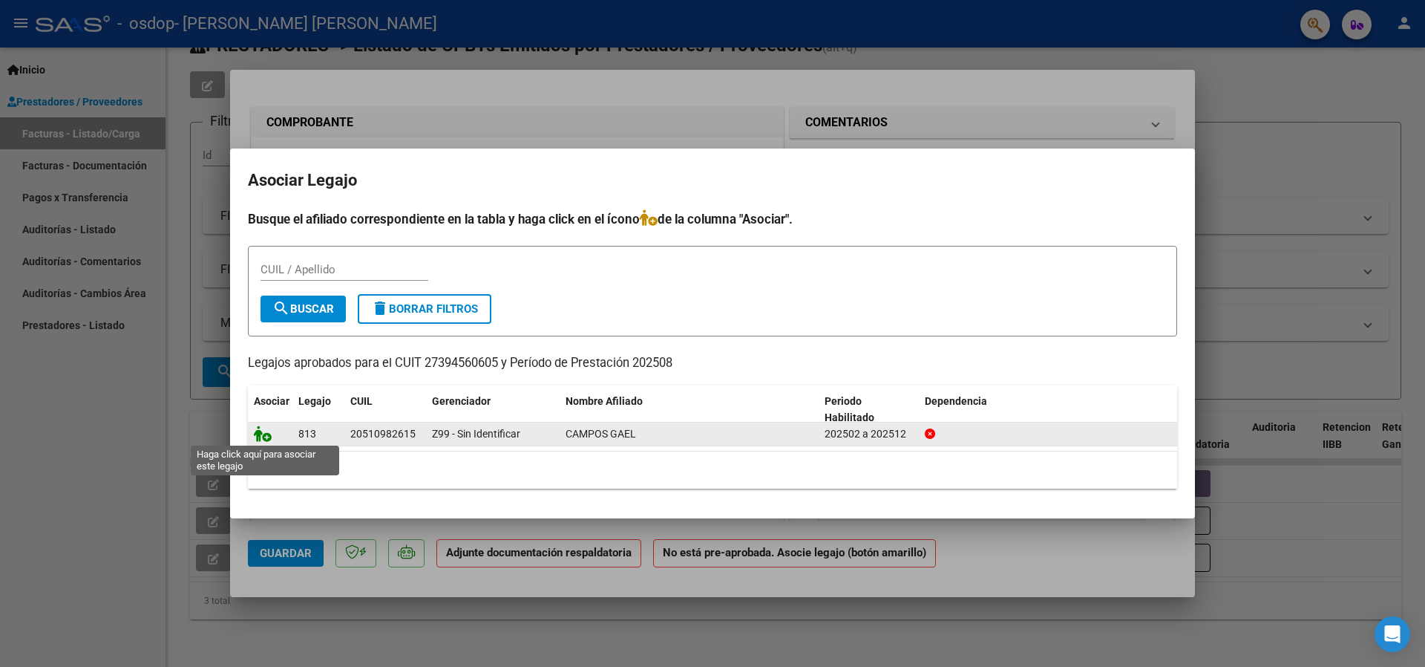
click at [264, 438] on icon at bounding box center [263, 433] width 18 height 16
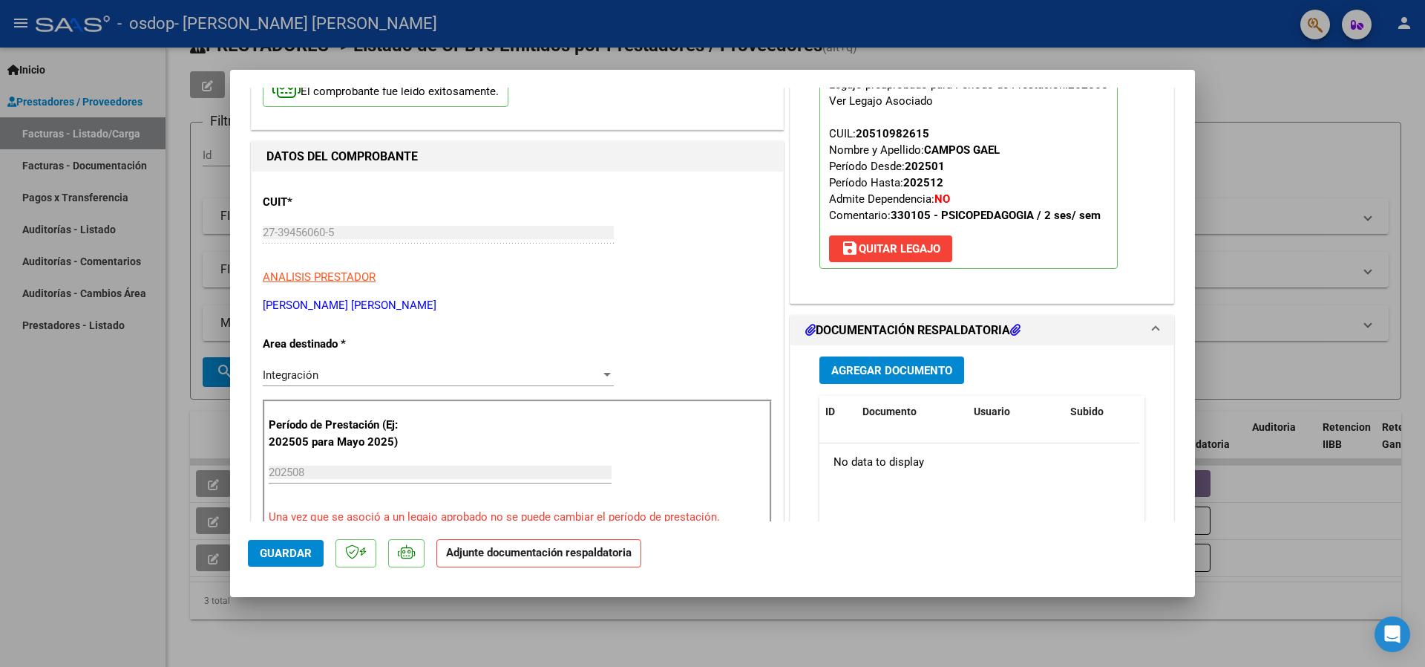
scroll to position [89, 0]
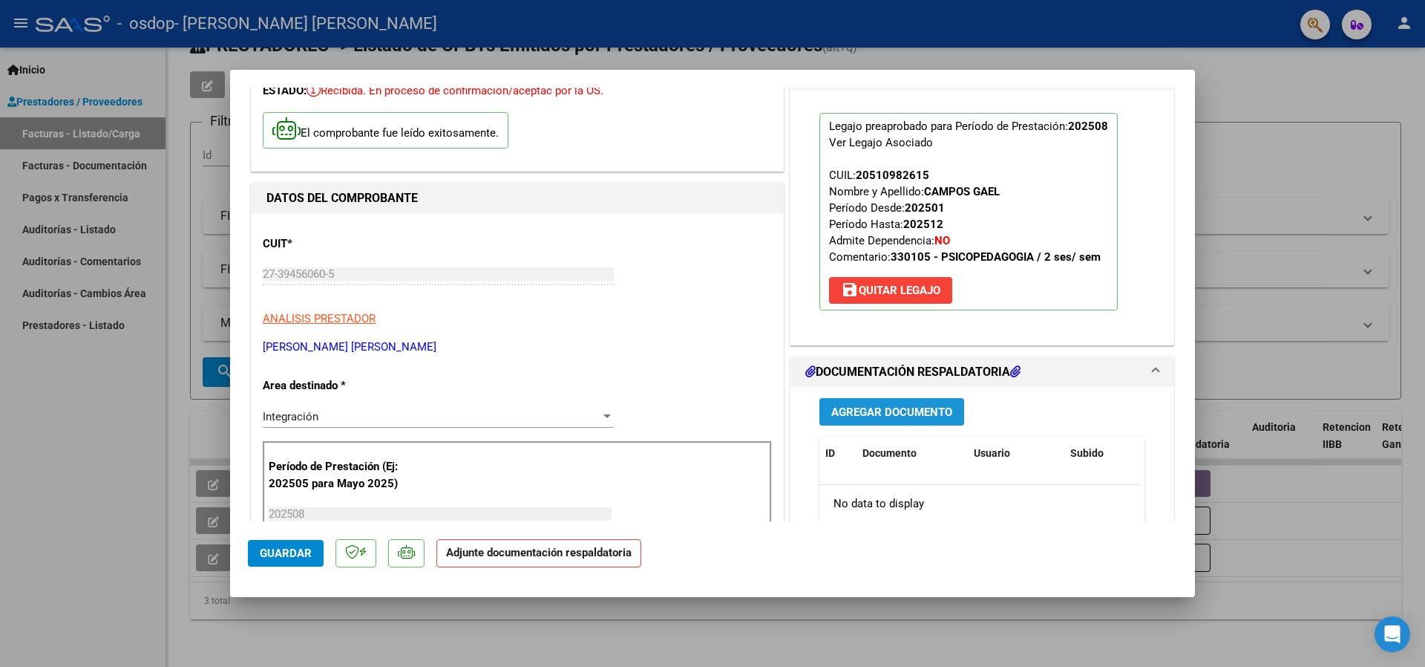
click at [847, 405] on span "Agregar Documento" at bounding box center [891, 411] width 121 height 13
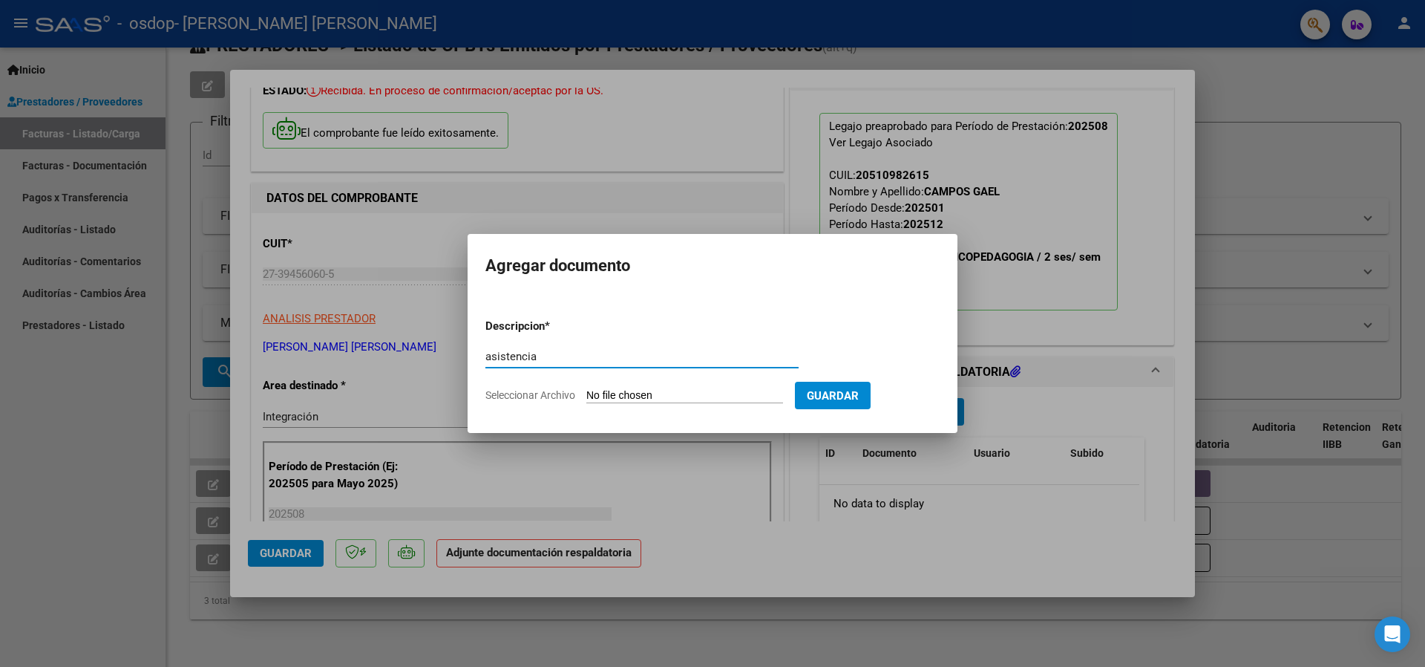
type input "asistencia"
click at [668, 390] on input "Seleccionar Archivo" at bounding box center [684, 396] width 197 height 14
type input "C:\fakepath\Gas agosto (2).pdf"
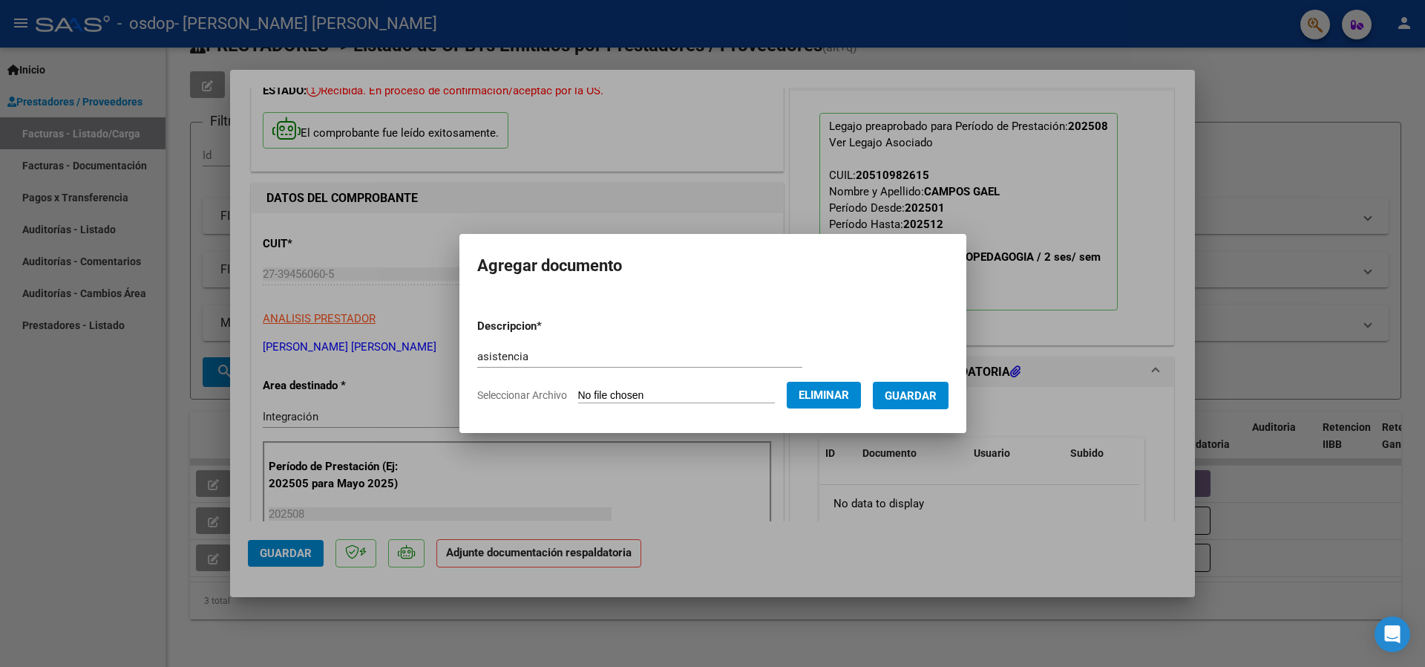
click at [935, 397] on span "Guardar" at bounding box center [911, 395] width 52 height 13
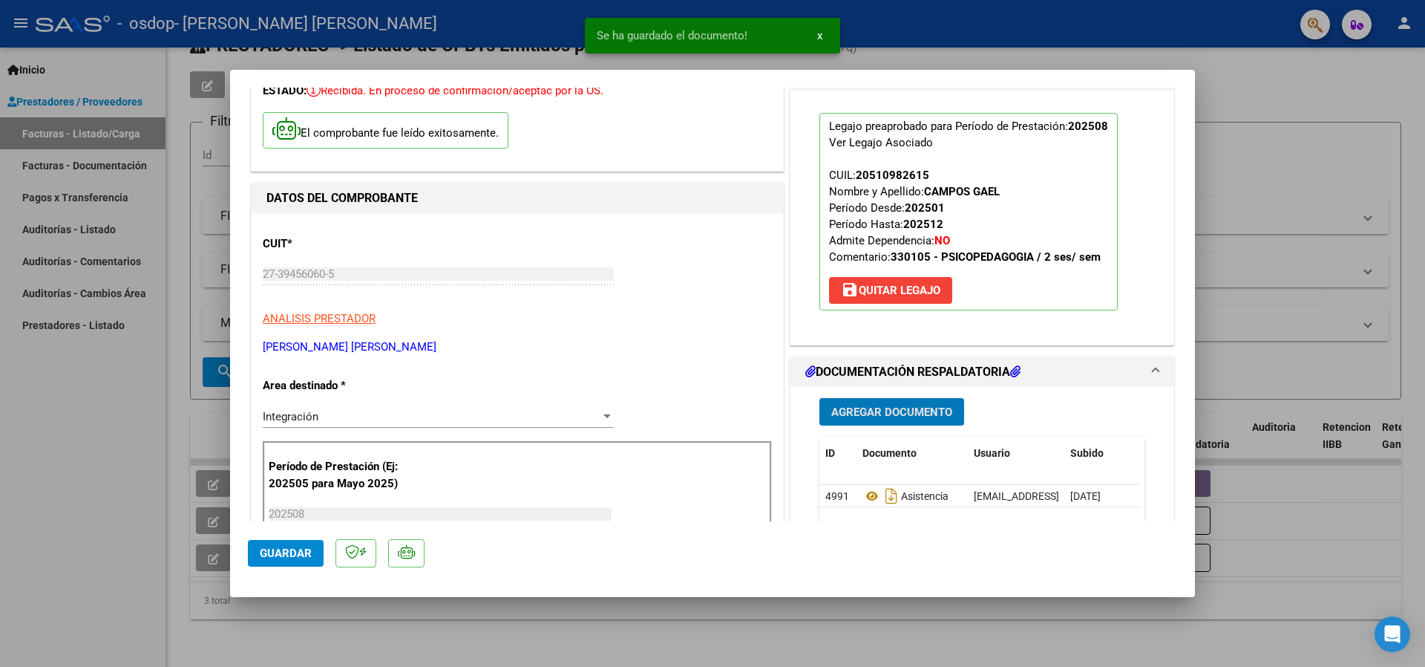
click at [913, 413] on span "Agregar Documento" at bounding box center [891, 411] width 121 height 13
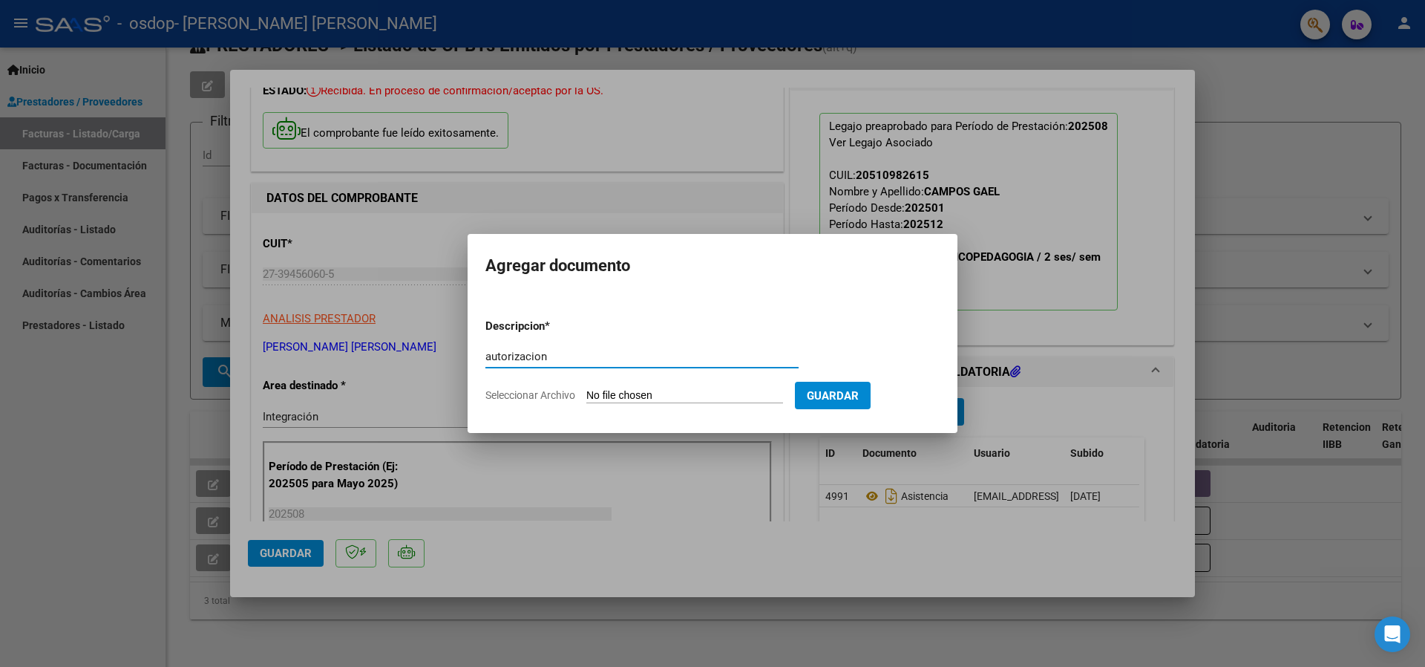
type input "autorizacion"
click at [640, 396] on input "Seleccionar Archivo" at bounding box center [684, 396] width 197 height 14
type input "C:\fakepath\Campos - [PERSON_NAME] -[DATE] autorizacion (1).pdf"
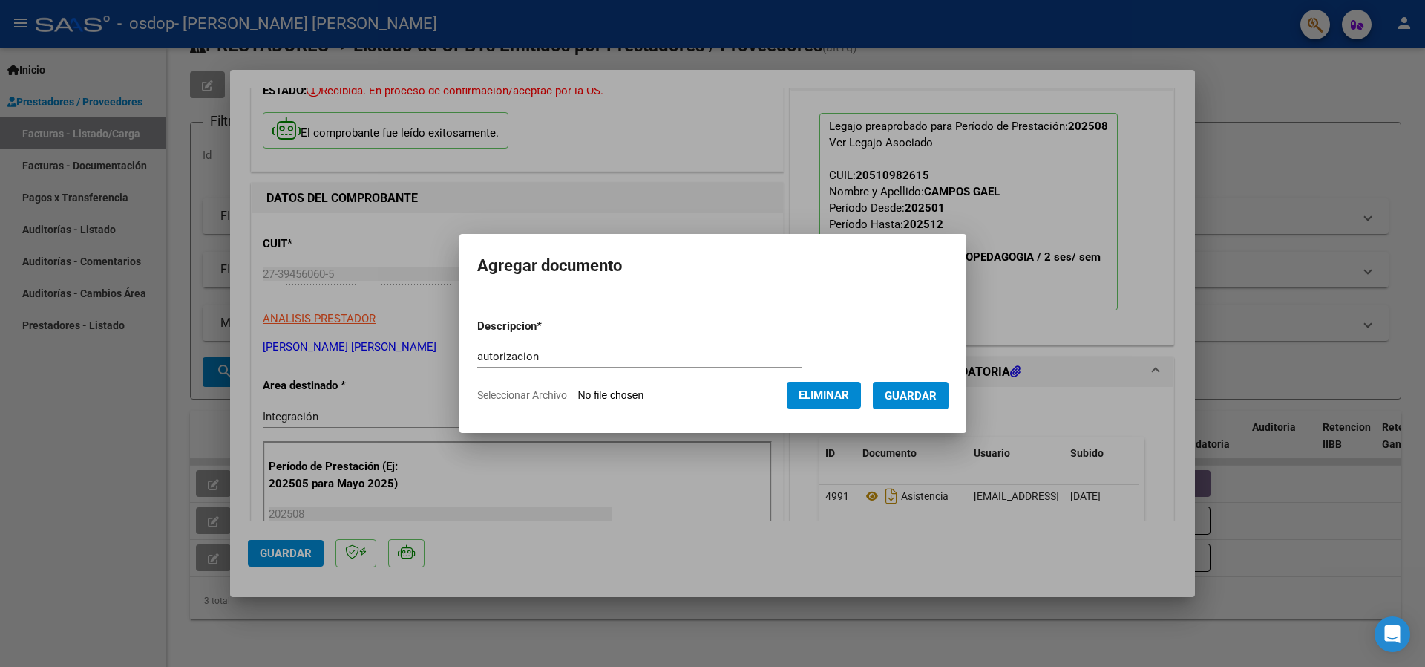
click at [927, 390] on span "Guardar" at bounding box center [911, 395] width 52 height 13
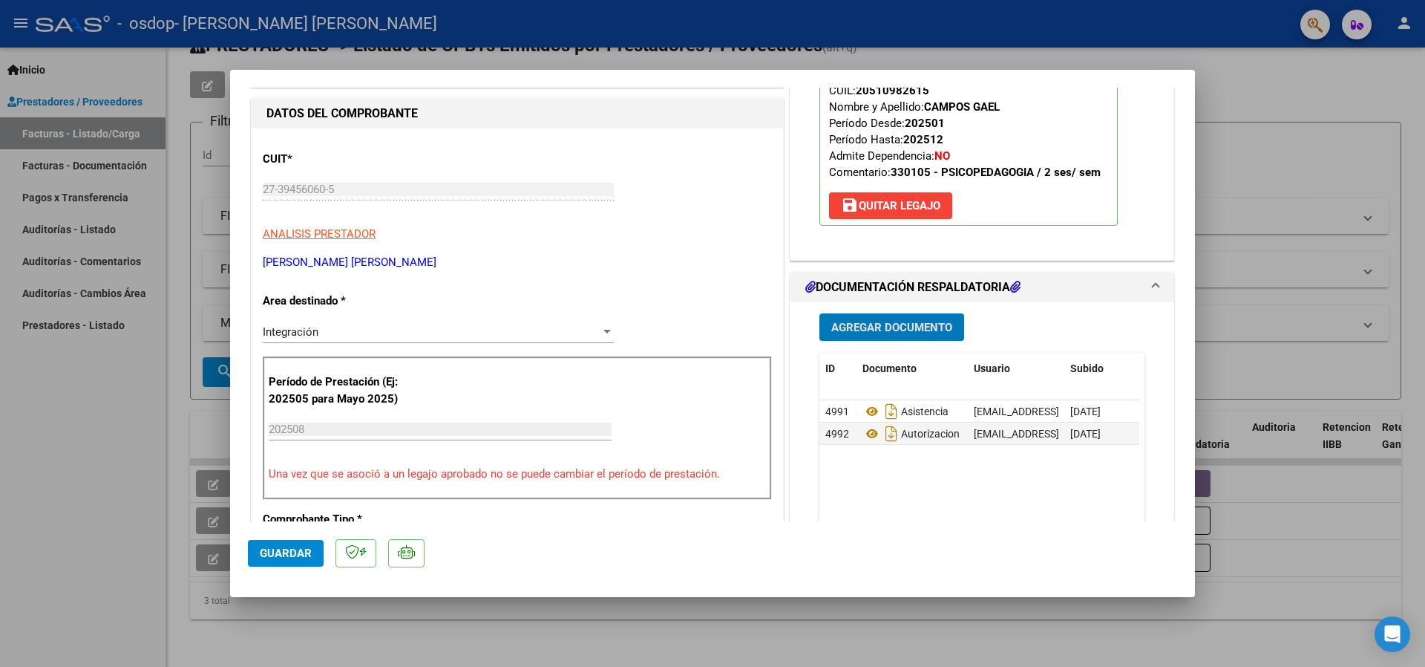
scroll to position [178, 0]
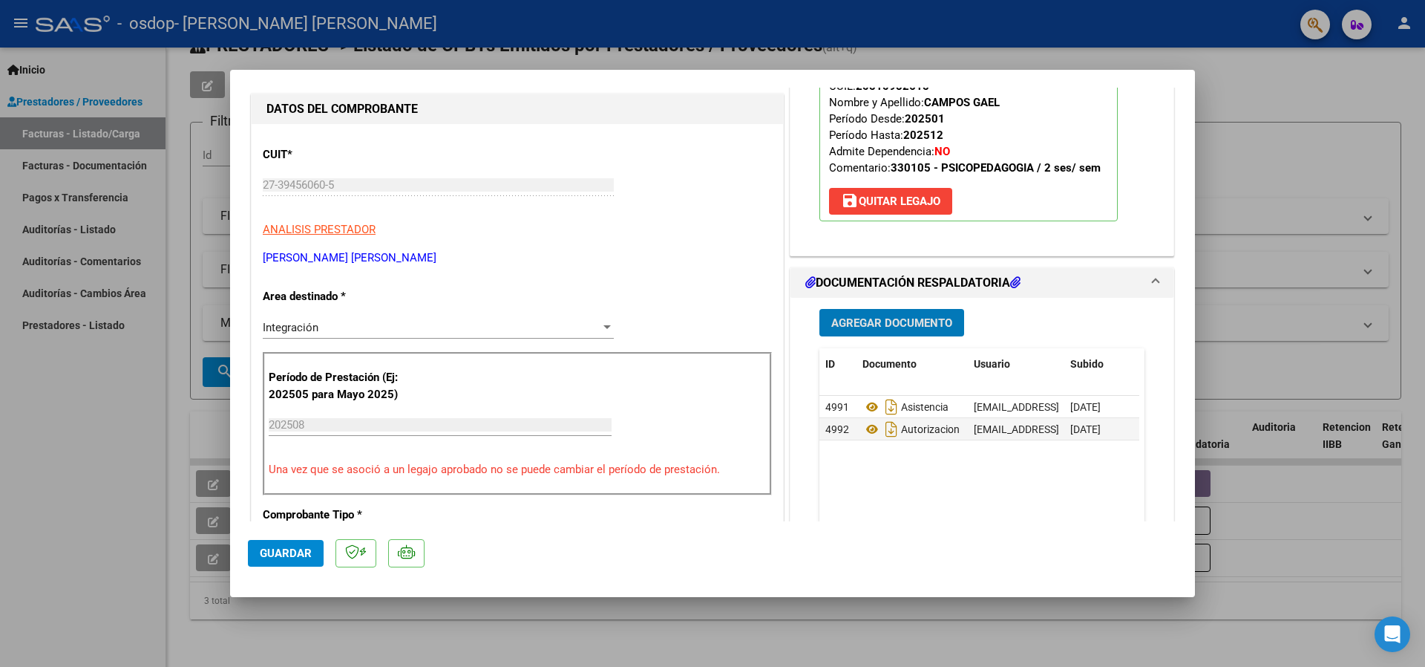
click at [340, 326] on div "Integración" at bounding box center [432, 327] width 338 height 13
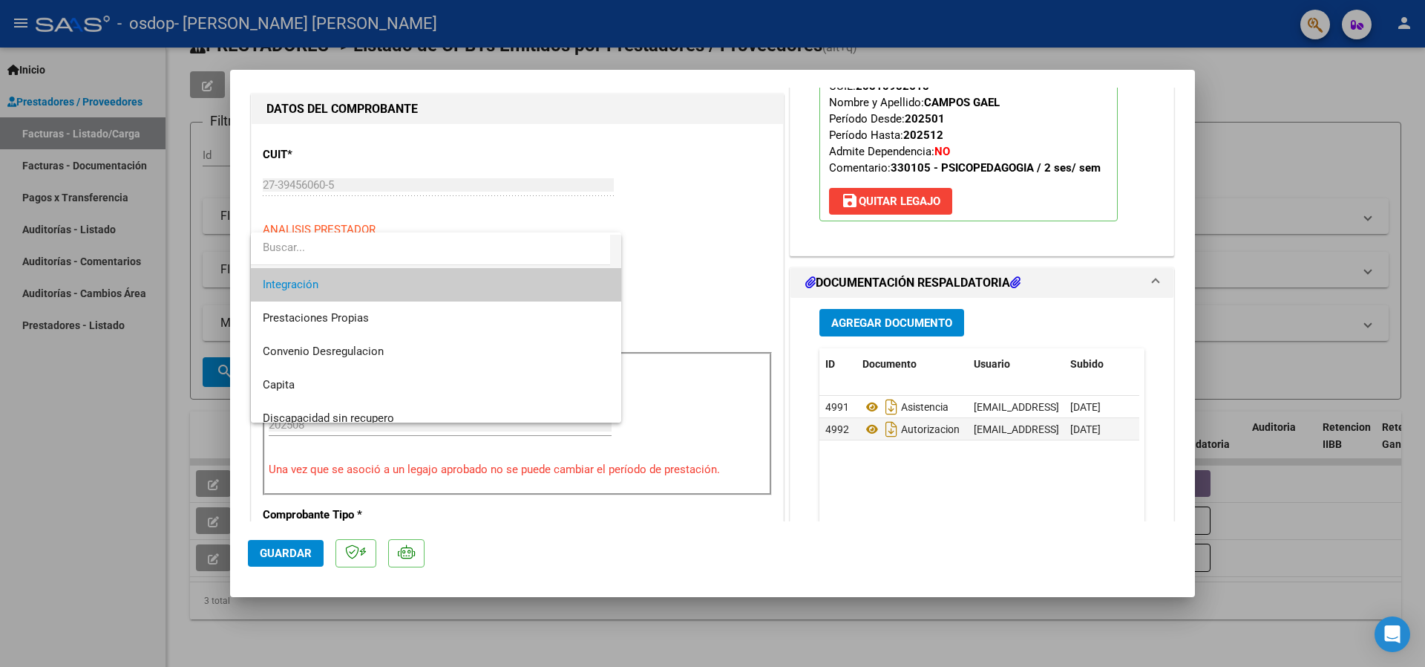
scroll to position [111, 0]
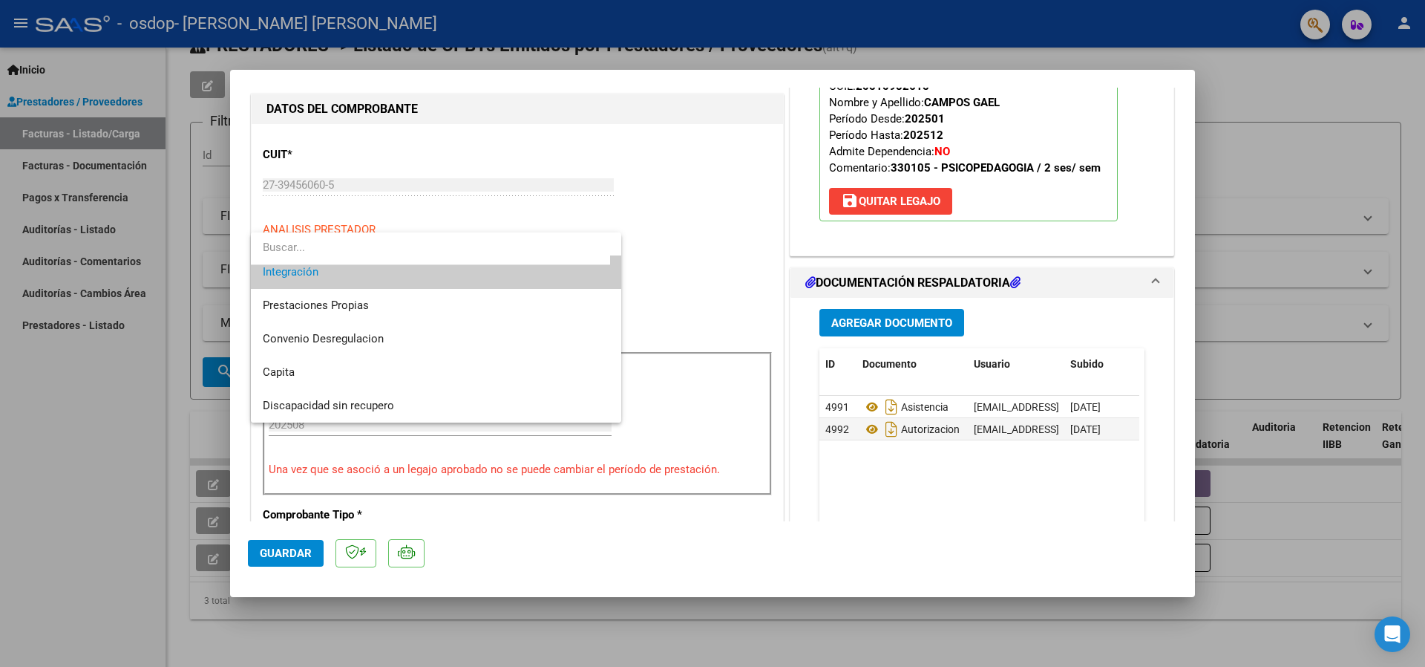
click at [719, 206] on div at bounding box center [712, 333] width 1425 height 667
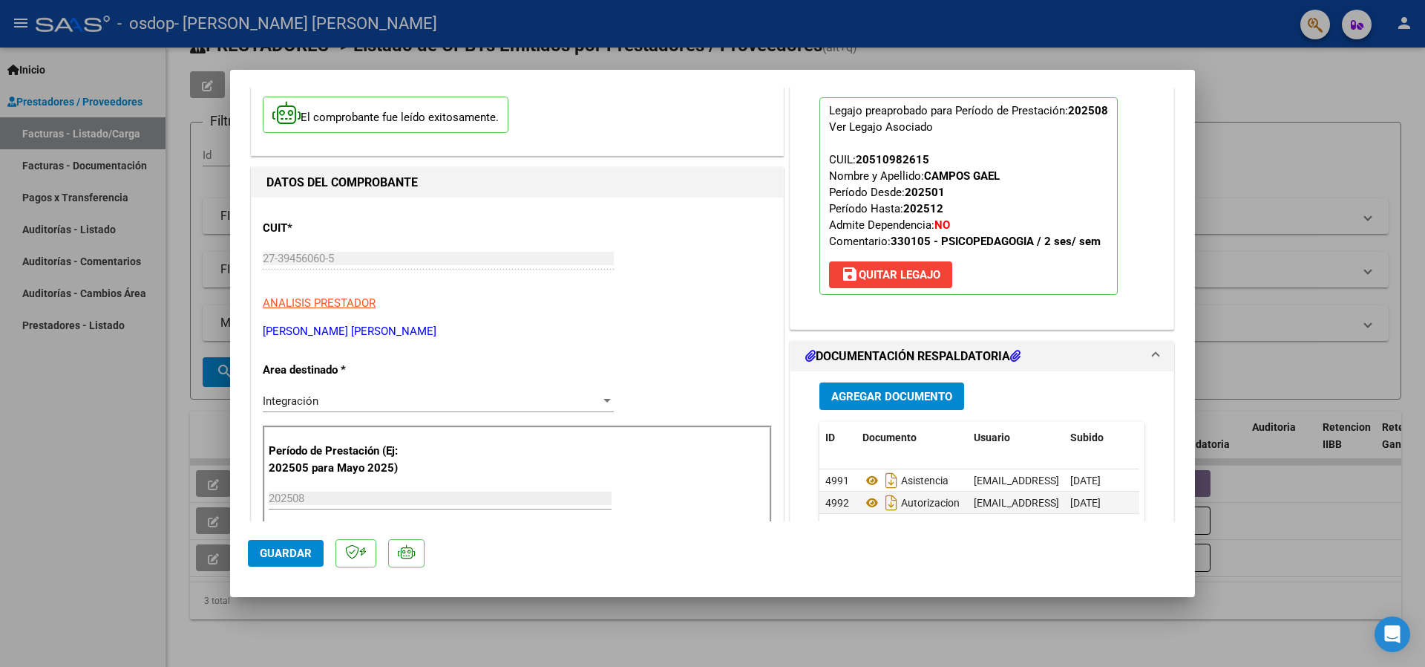
scroll to position [94, 0]
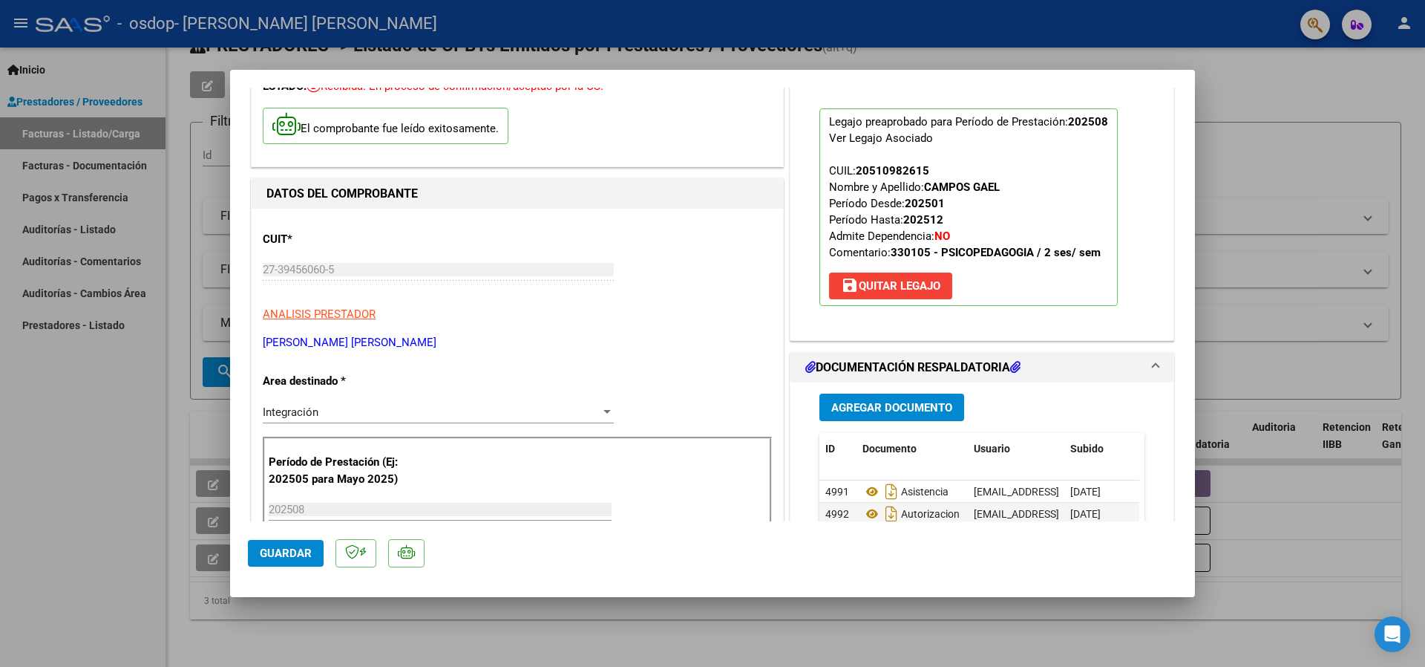
click at [301, 564] on button "Guardar" at bounding box center [286, 553] width 76 height 27
drag, startPoint x: 306, startPoint y: 557, endPoint x: 299, endPoint y: 551, distance: 9.4
click at [301, 554] on span "Guardar" at bounding box center [286, 552] width 52 height 13
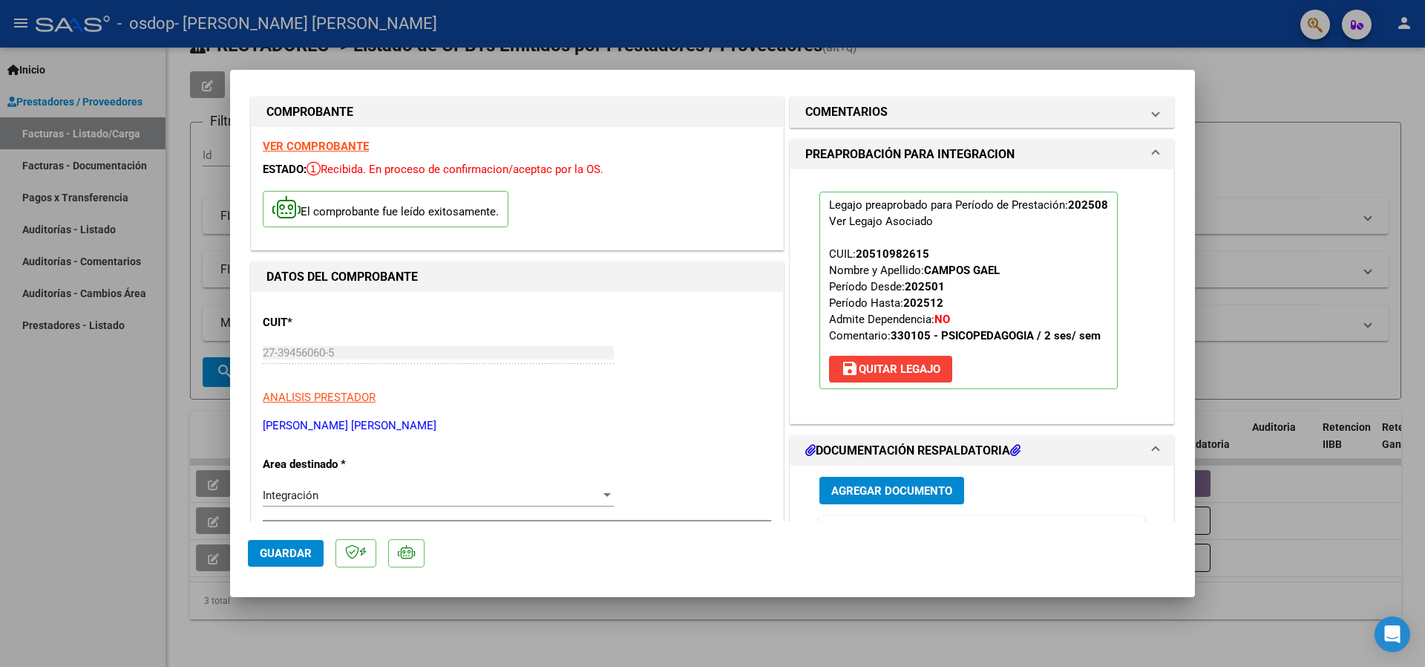
scroll to position [4, 0]
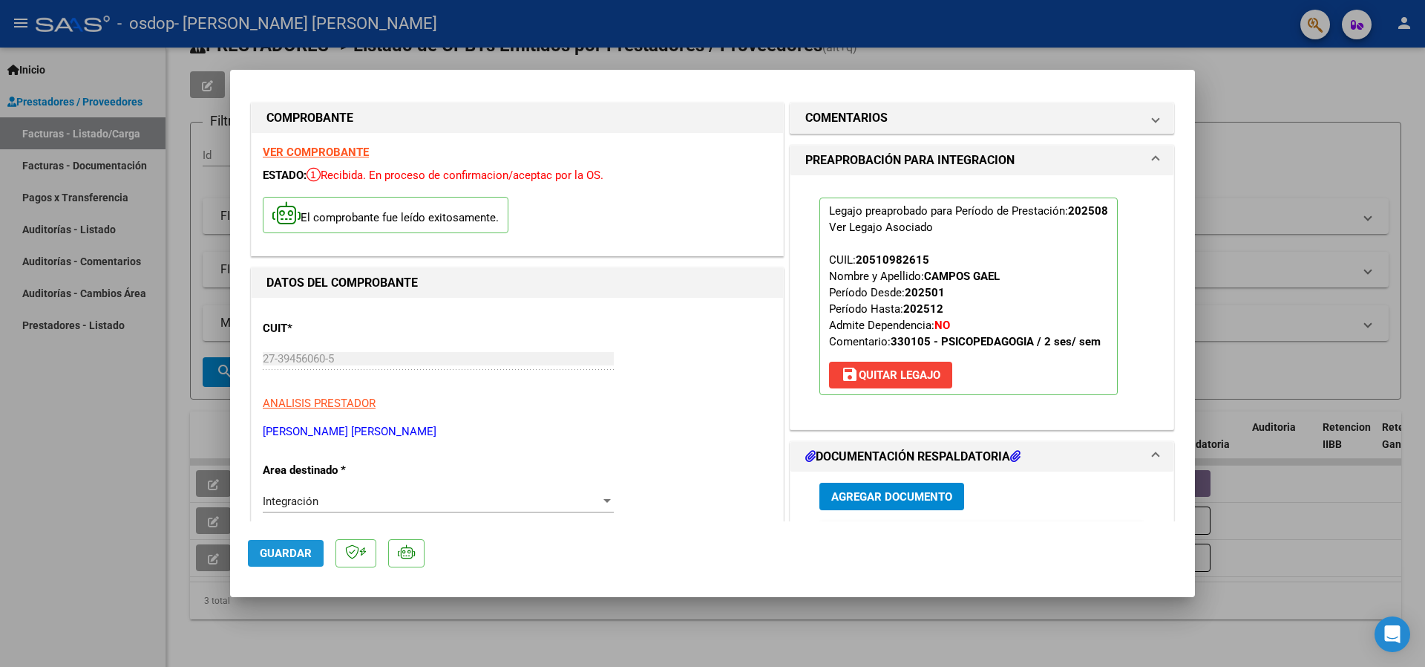
click at [295, 549] on span "Guardar" at bounding box center [286, 552] width 52 height 13
click at [63, 442] on div at bounding box center [712, 333] width 1425 height 667
type input "$ 0,00"
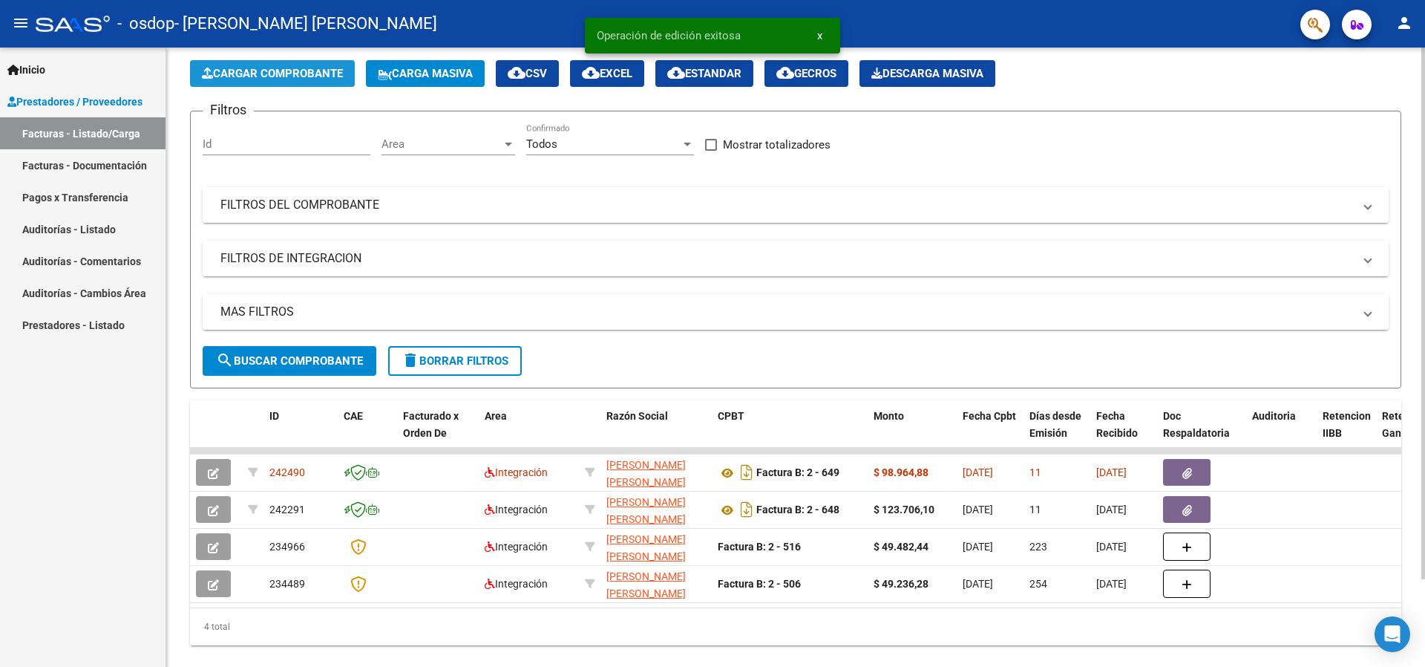
click at [281, 80] on button "Cargar Comprobante" at bounding box center [272, 73] width 165 height 27
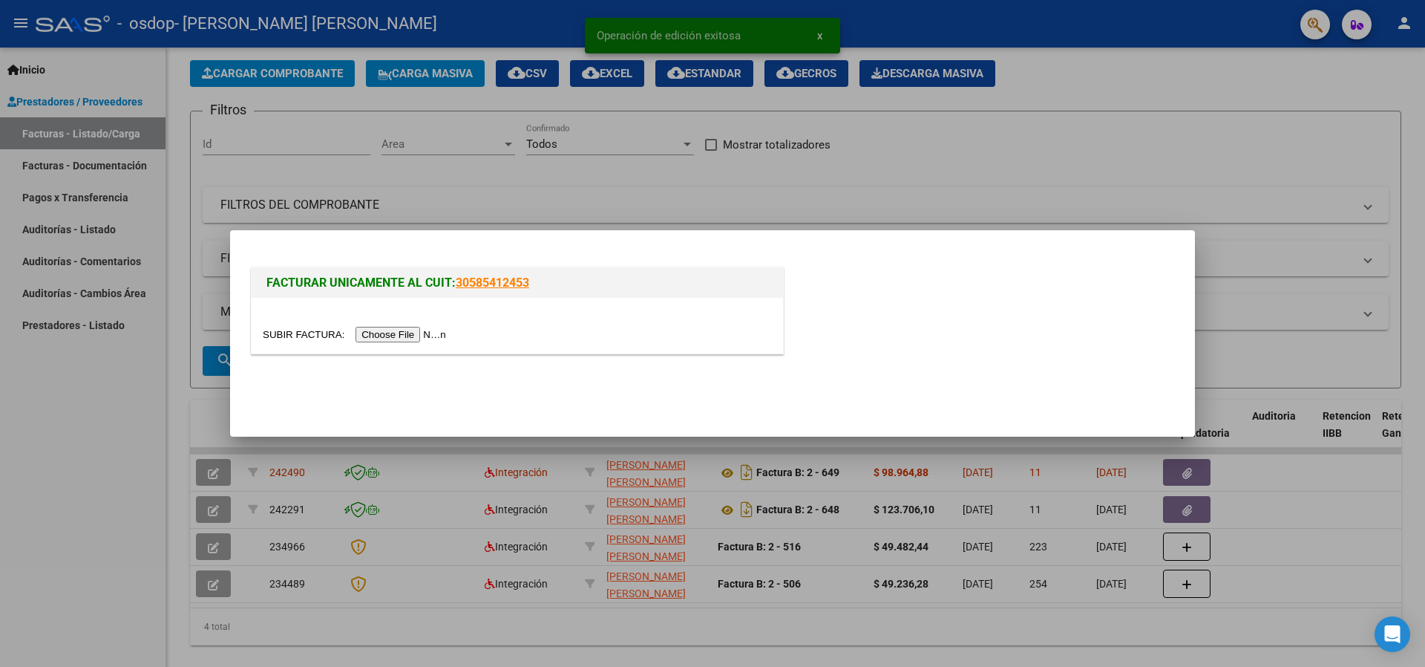
click at [448, 333] on input "file" at bounding box center [357, 335] width 188 height 16
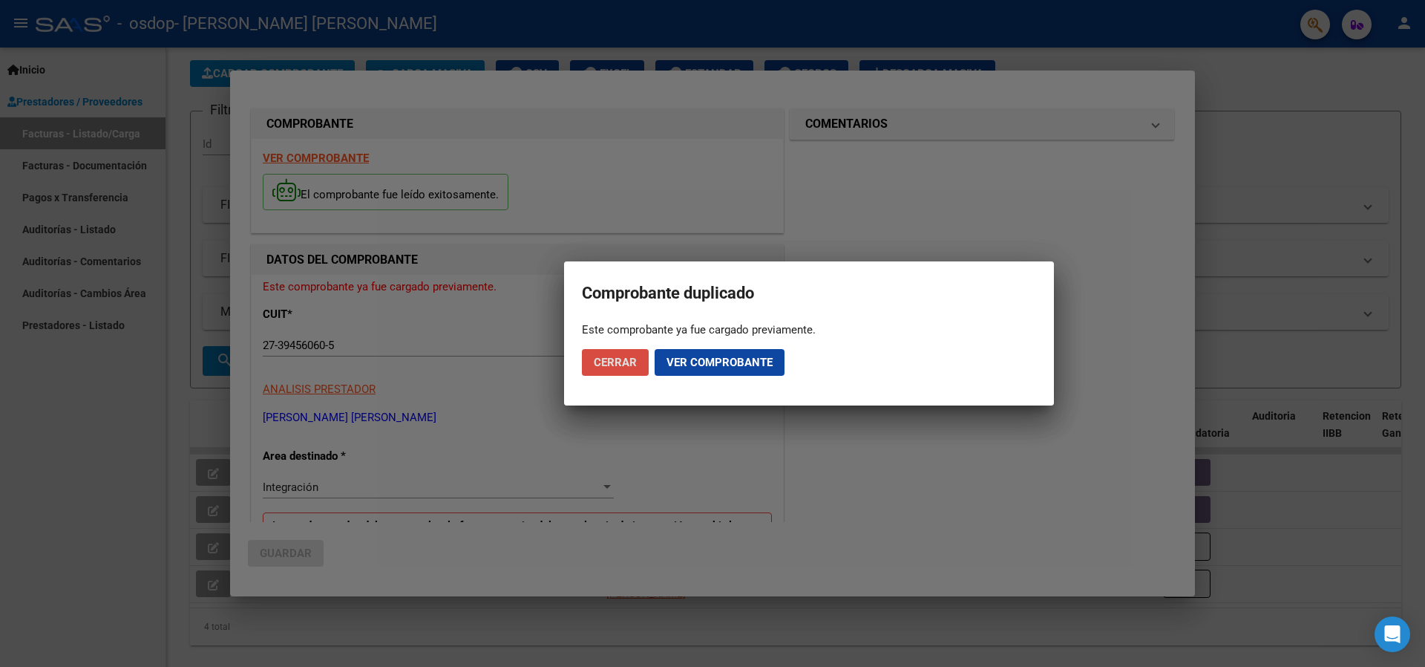
click at [623, 367] on span "Cerrar" at bounding box center [615, 362] width 43 height 13
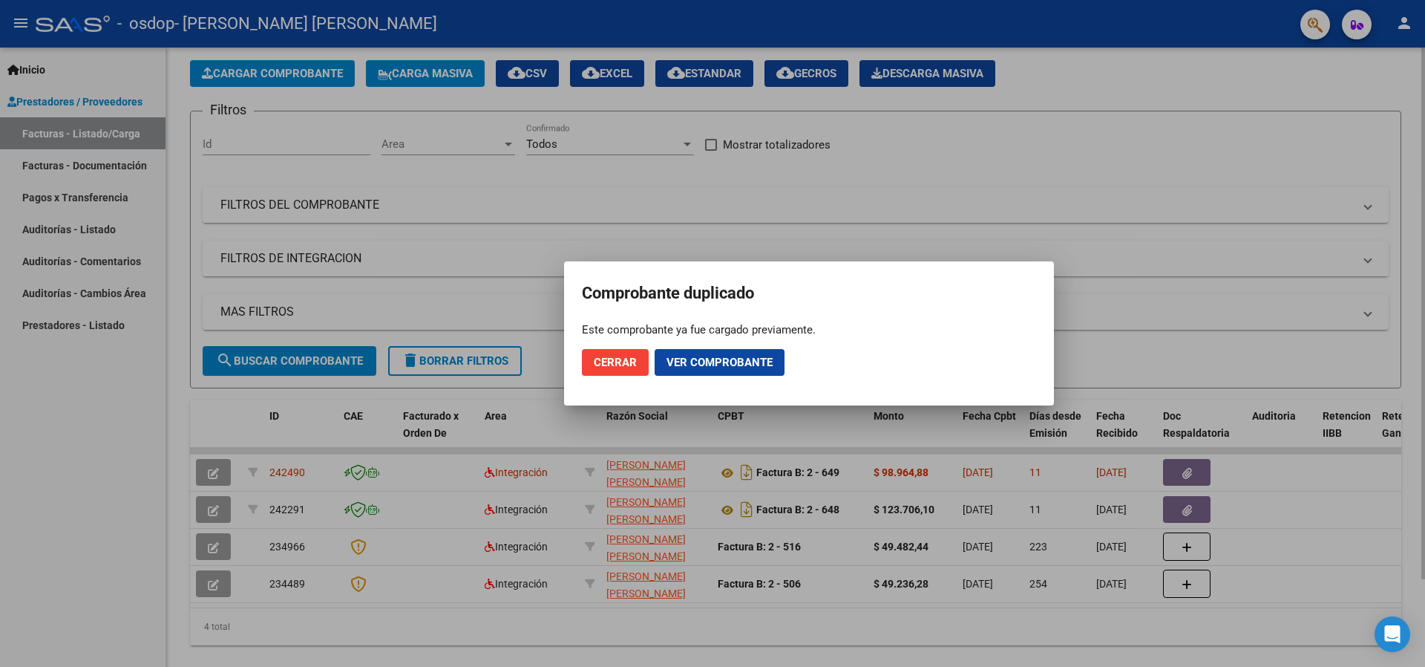
drag, startPoint x: 581, startPoint y: 239, endPoint x: 577, endPoint y: 247, distance: 9.3
click at [579, 246] on div at bounding box center [712, 333] width 1425 height 667
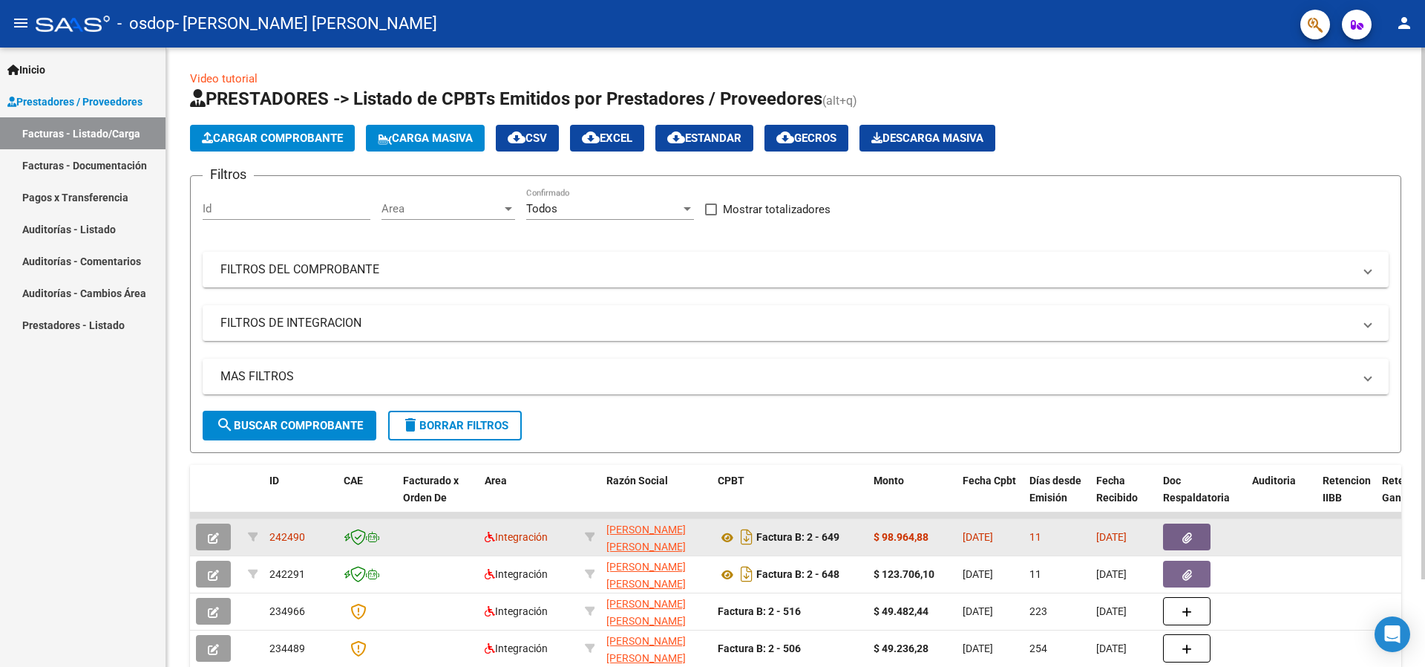
scroll to position [0, 0]
click at [312, 543] on div "242490" at bounding box center [300, 537] width 62 height 17
click at [287, 533] on span "242490" at bounding box center [287, 537] width 36 height 12
